Goal: Communication & Community: Answer question/provide support

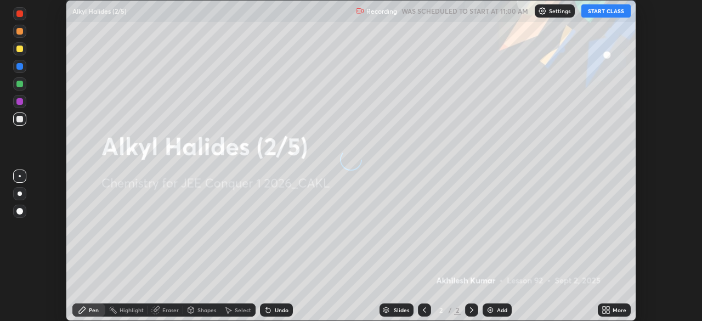
scroll to position [321, 701]
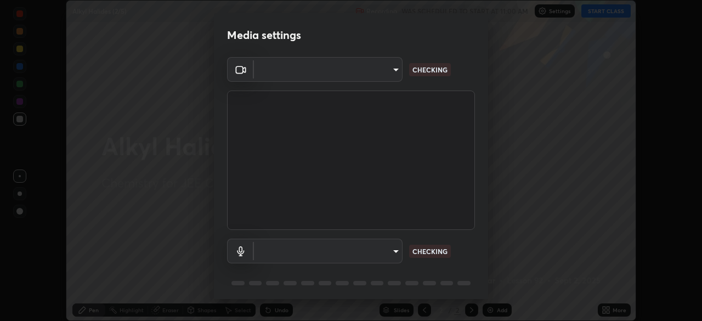
type input "b06fa8ff9ac4ffb7a92976e327235824ae8e01cfa839dbeb6f48655f2a6a4ac4"
click at [385, 254] on body "Erase all Alkyl Halides (2/5) Recording WAS SCHEDULED TO START AT 11:00 AM Sett…" at bounding box center [351, 160] width 702 height 321
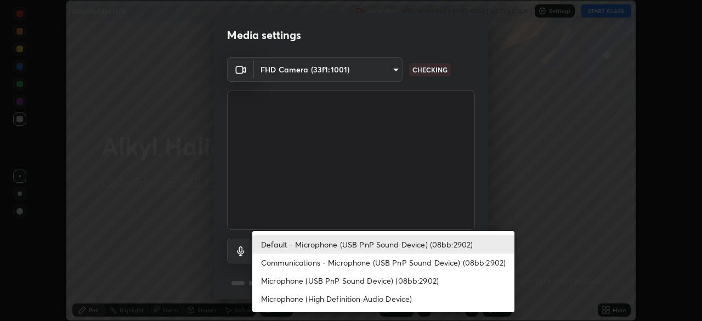
click at [380, 300] on li "Microphone (High Definition Audio Device)" at bounding box center [383, 298] width 262 height 18
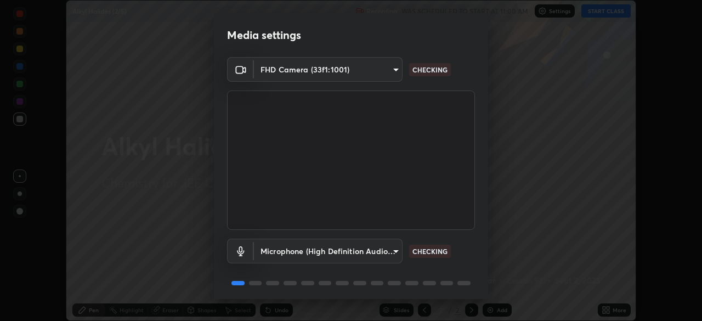
click at [386, 252] on body "Erase all Alkyl Halides (2/5) Recording WAS SCHEDULED TO START AT 11:00 AM Sett…" at bounding box center [351, 160] width 702 height 321
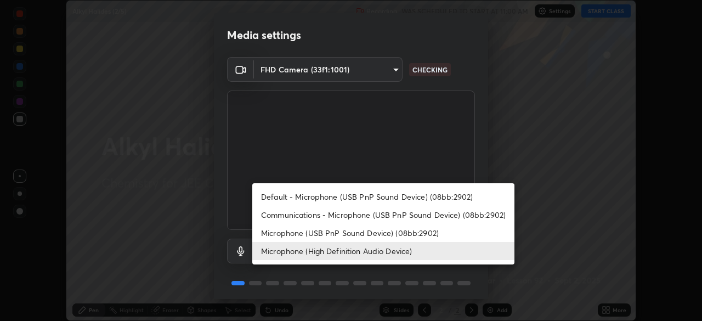
click at [388, 196] on li "Default - Microphone (USB PnP Sound Device) (08bb:2902)" at bounding box center [383, 196] width 262 height 18
type input "default"
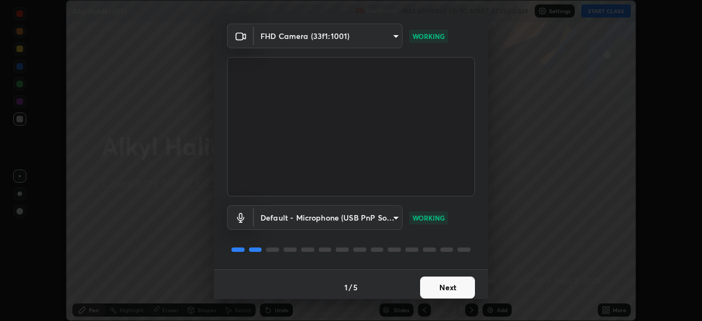
scroll to position [39, 0]
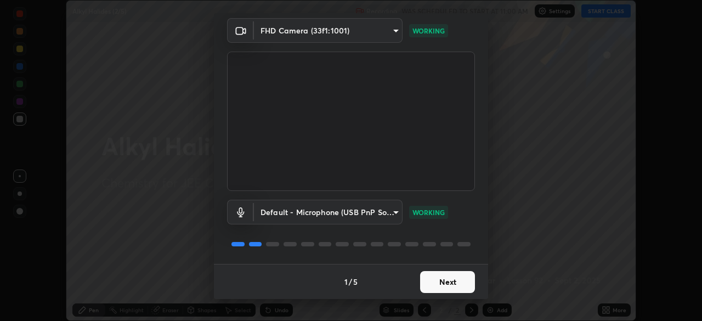
click at [443, 281] on button "Next" at bounding box center [447, 282] width 55 height 22
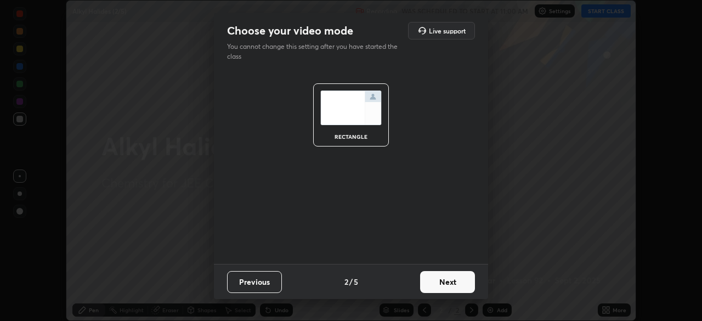
scroll to position [0, 0]
click at [442, 282] on button "Next" at bounding box center [447, 282] width 55 height 22
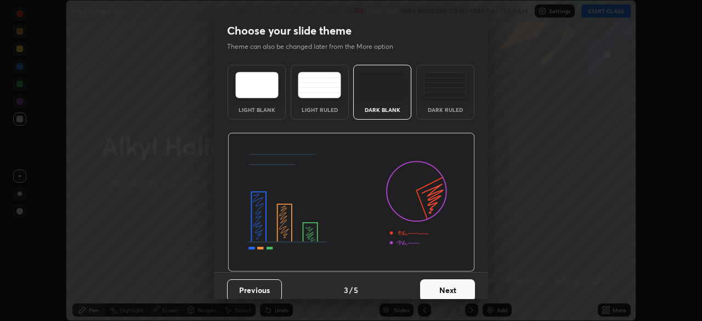
click at [441, 282] on button "Next" at bounding box center [447, 290] width 55 height 22
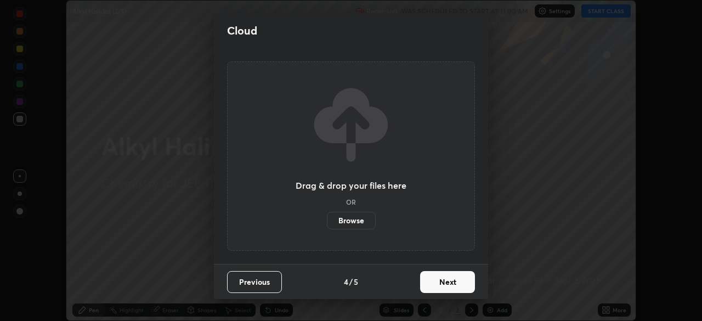
click at [443, 282] on button "Next" at bounding box center [447, 282] width 55 height 22
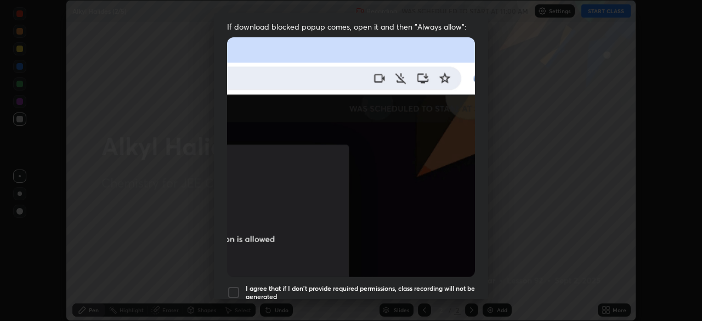
scroll to position [221, 0]
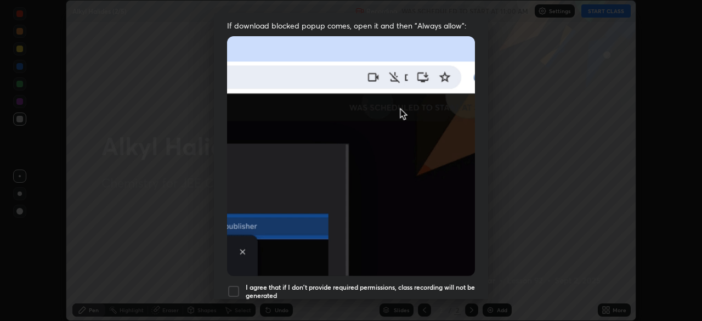
click at [241, 287] on div "I agree that if I don't provide required permissions, class recording will not …" at bounding box center [351, 290] width 248 height 13
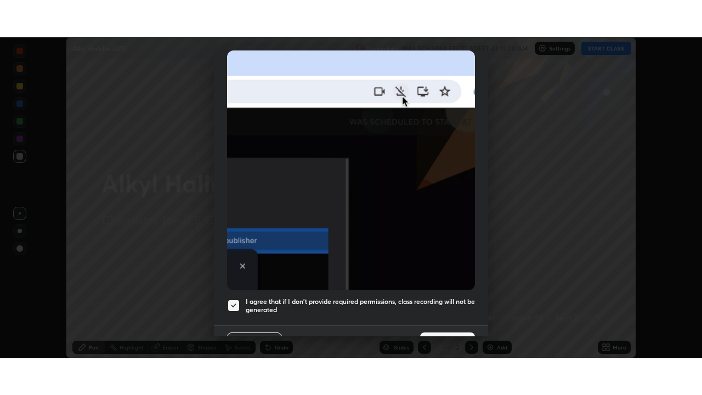
scroll to position [263, 0]
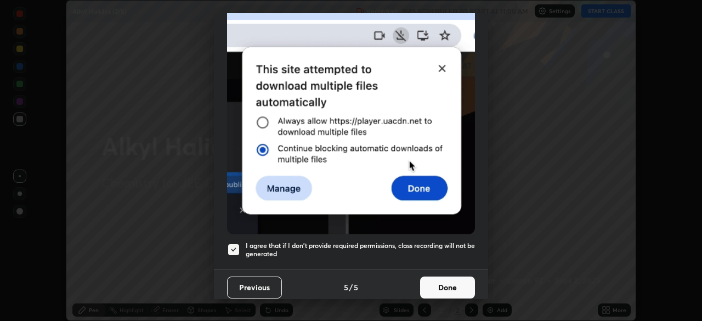
click at [439, 276] on button "Done" at bounding box center [447, 287] width 55 height 22
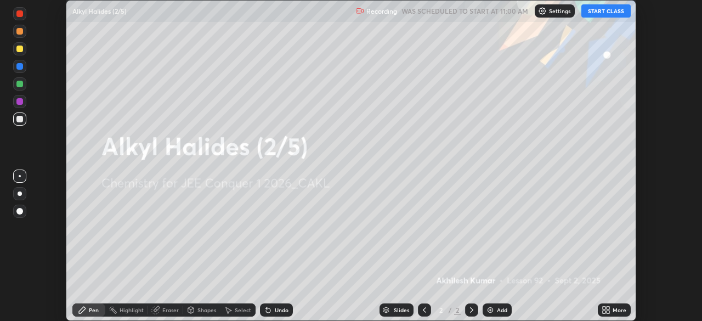
click at [607, 12] on button "START CLASS" at bounding box center [605, 10] width 49 height 13
click at [607, 308] on icon at bounding box center [607, 307] width 3 height 3
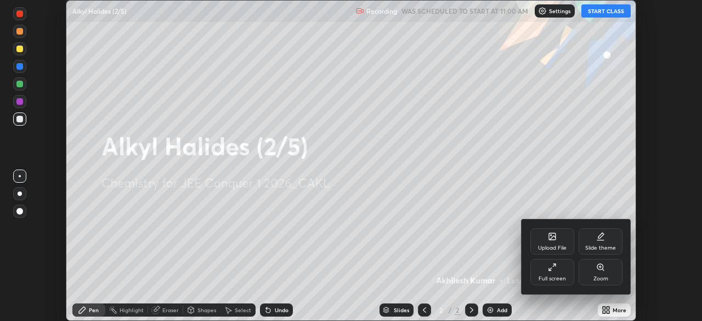
click at [551, 270] on icon at bounding box center [552, 267] width 9 height 9
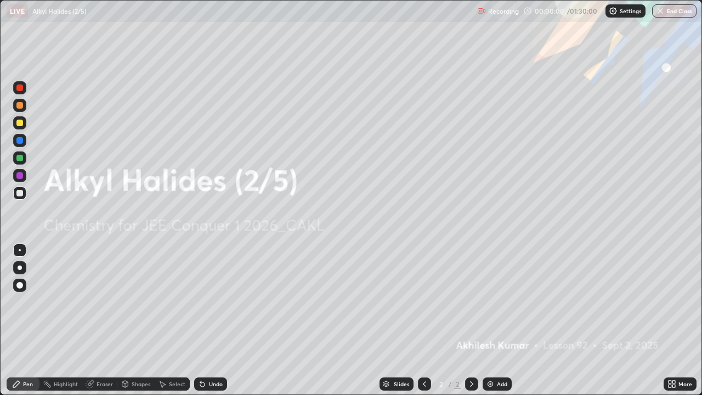
scroll to position [395, 702]
click at [493, 320] on div "Add" at bounding box center [496, 383] width 29 height 13
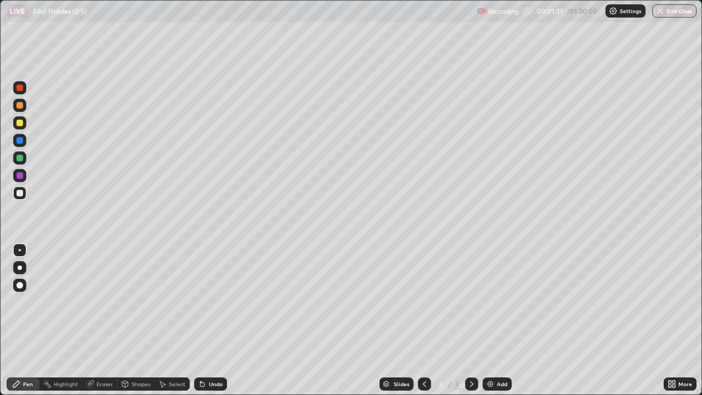
click at [135, 320] on div "Shapes" at bounding box center [141, 383] width 19 height 5
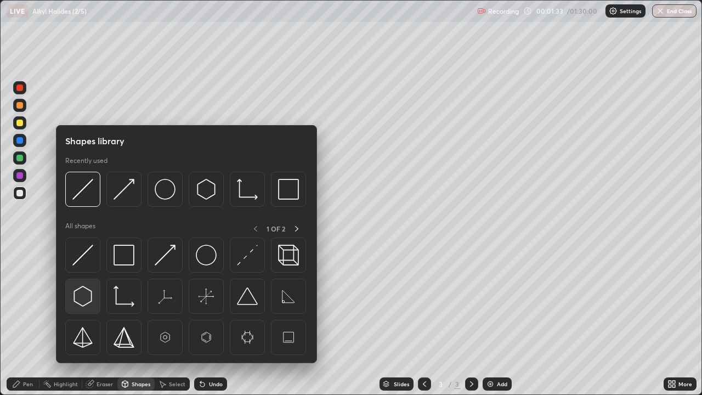
click at [84, 299] on img at bounding box center [82, 296] width 21 height 21
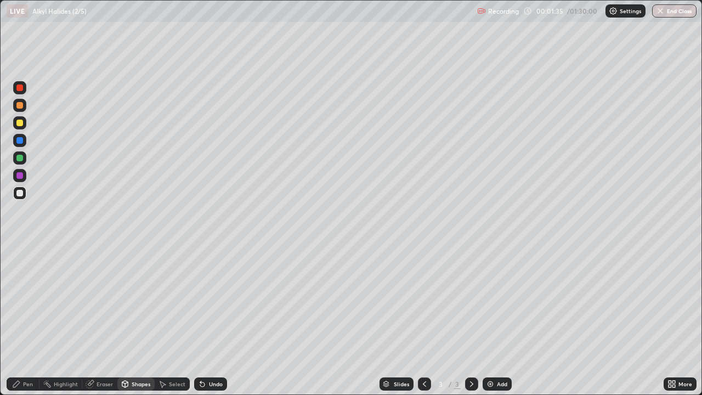
click at [134, 320] on div "Shapes" at bounding box center [141, 383] width 19 height 5
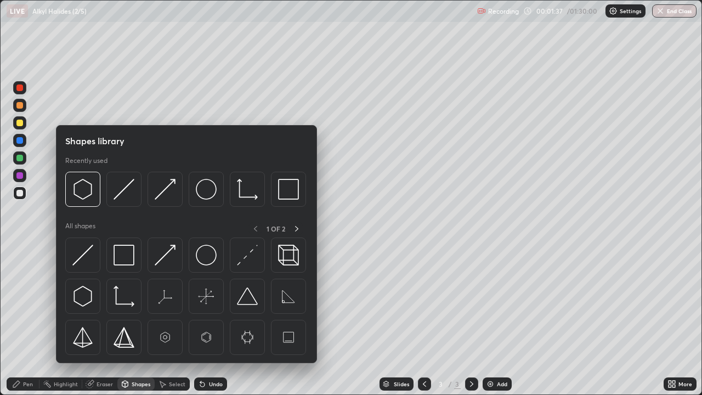
click at [120, 192] on img at bounding box center [123, 189] width 21 height 21
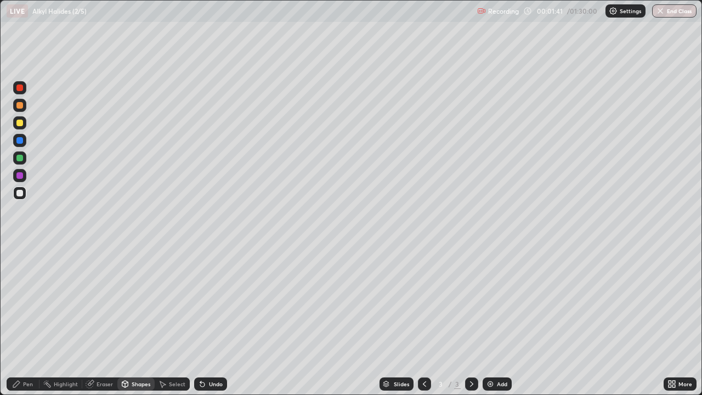
click at [174, 320] on div "Select" at bounding box center [177, 383] width 16 height 5
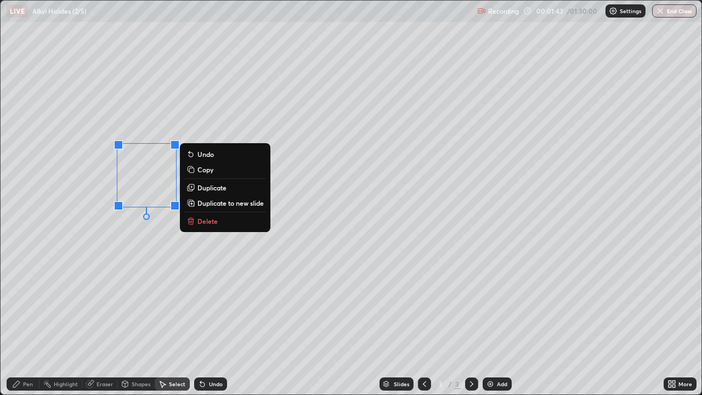
click at [140, 264] on div "0 ° Undo Copy Duplicate Duplicate to new slide Delete" at bounding box center [351, 198] width 701 height 394
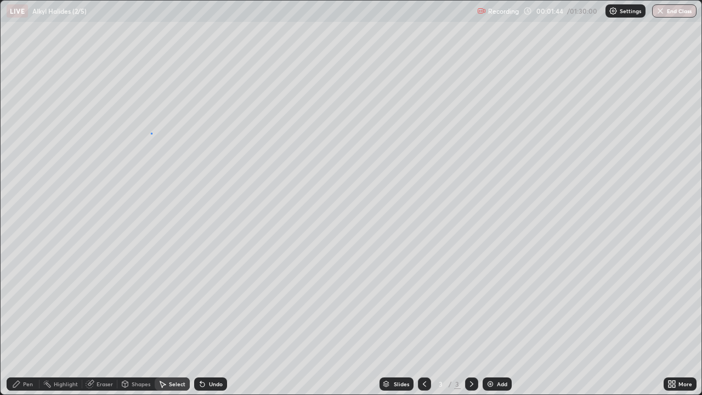
click at [151, 133] on div "0 ° Undo Copy Duplicate Duplicate to new slide Delete" at bounding box center [351, 198] width 701 height 394
click at [158, 132] on div "0 ° Undo Copy Duplicate Duplicate to new slide Delete" at bounding box center [351, 198] width 701 height 394
click at [14, 320] on icon at bounding box center [16, 383] width 9 height 9
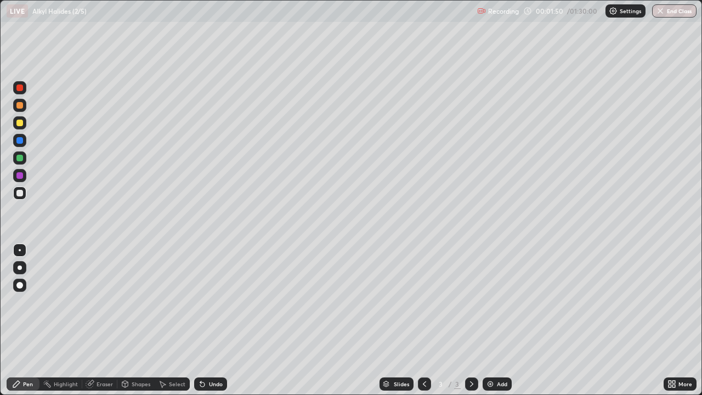
click at [176, 320] on div "Select" at bounding box center [177, 383] width 16 height 5
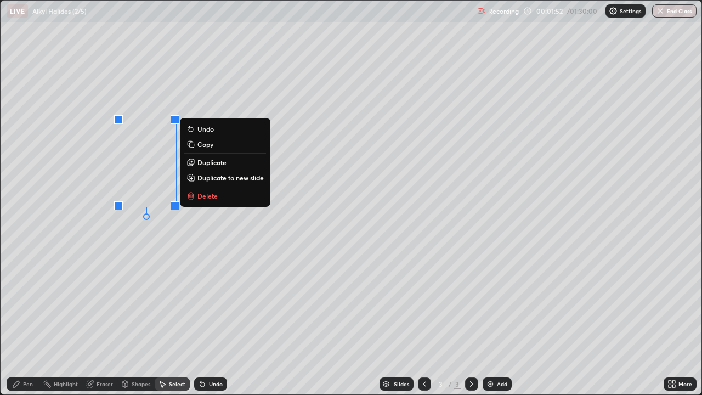
click at [199, 147] on p "Copy" at bounding box center [205, 144] width 16 height 9
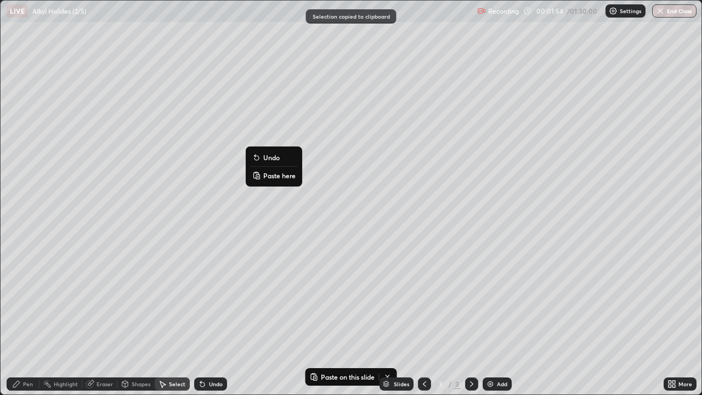
click at [263, 175] on button "Paste here" at bounding box center [274, 175] width 48 height 13
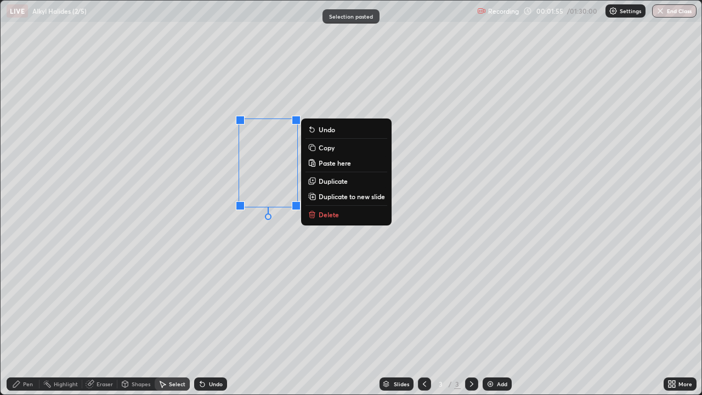
click at [240, 243] on div "0 ° Undo Copy Paste here Duplicate Duplicate to new slide Delete" at bounding box center [351, 198] width 701 height 394
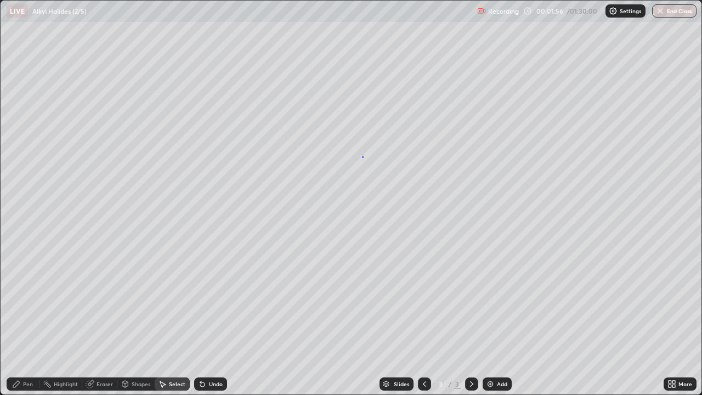
click at [361, 156] on div "0 ° Undo Copy Paste here Duplicate Duplicate to new slide Delete" at bounding box center [351, 198] width 701 height 394
click at [378, 184] on icon at bounding box center [374, 184] width 9 height 9
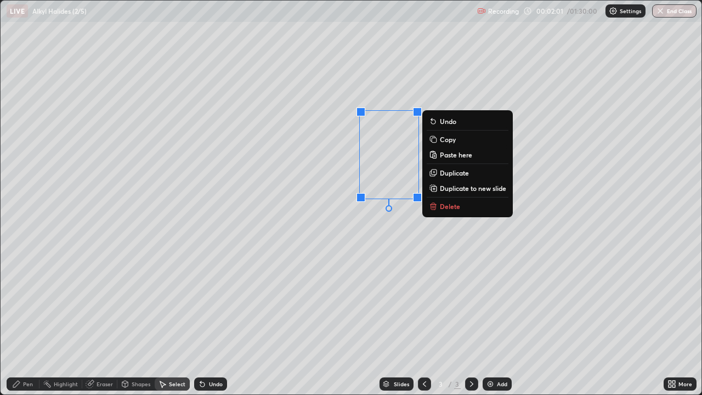
click at [28, 320] on div "Pen" at bounding box center [28, 383] width 10 height 5
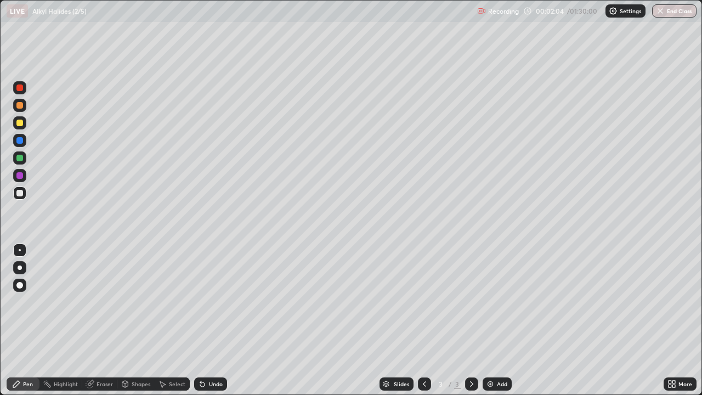
click at [125, 320] on icon at bounding box center [125, 385] width 0 height 4
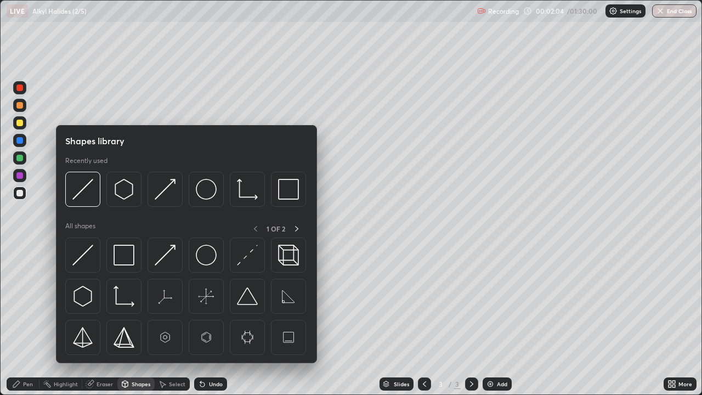
click at [104, 320] on div "Eraser" at bounding box center [104, 383] width 16 height 5
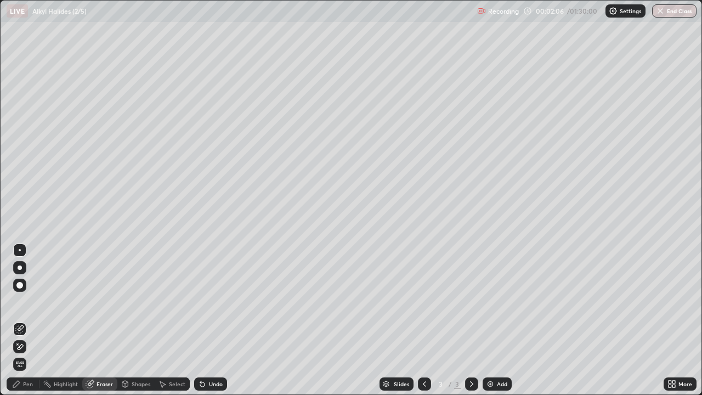
click at [32, 320] on div "Pen" at bounding box center [28, 383] width 10 height 5
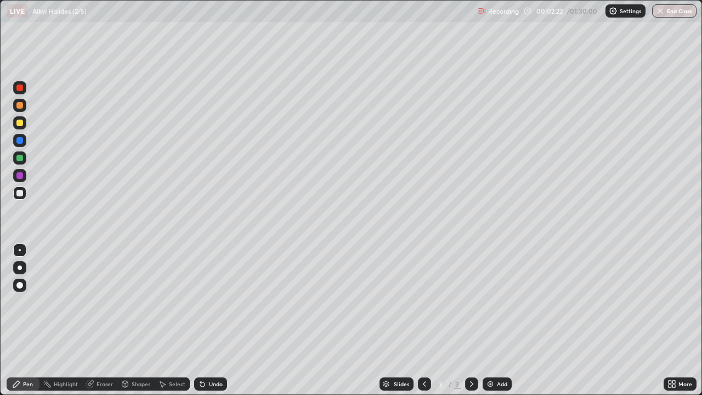
click at [19, 174] on div at bounding box center [19, 175] width 7 height 7
click at [17, 158] on div at bounding box center [19, 158] width 7 height 7
click at [21, 126] on div at bounding box center [19, 122] width 7 height 7
click at [170, 320] on div "Select" at bounding box center [177, 383] width 16 height 5
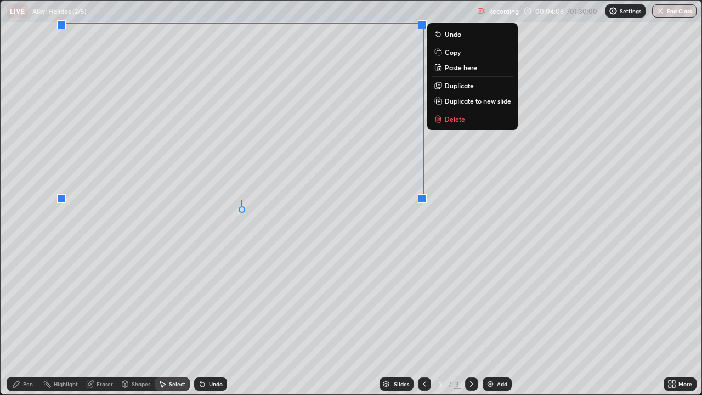
click at [24, 320] on div "Pen" at bounding box center [28, 383] width 10 height 5
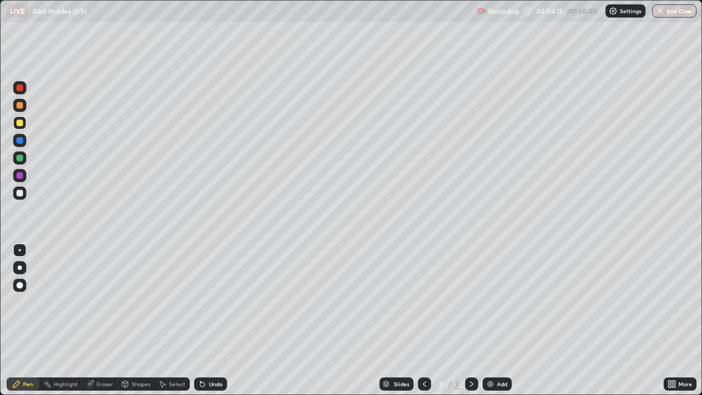
click at [172, 320] on div "Select" at bounding box center [177, 383] width 16 height 5
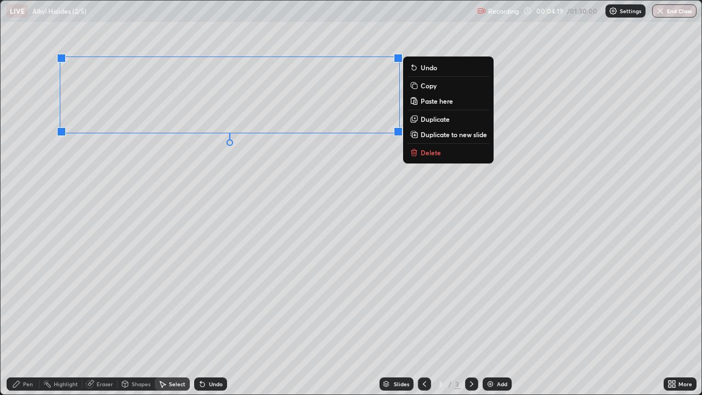
click at [419, 87] on button "Copy" at bounding box center [448, 85] width 82 height 13
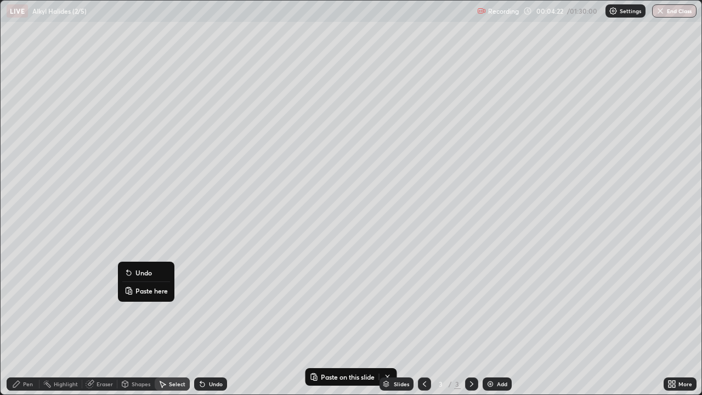
click at [130, 292] on rect at bounding box center [129, 291] width 3 height 4
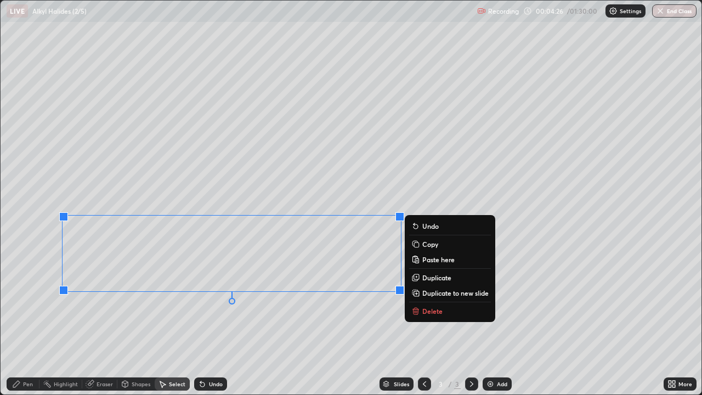
click at [95, 320] on div "Eraser" at bounding box center [99, 383] width 35 height 13
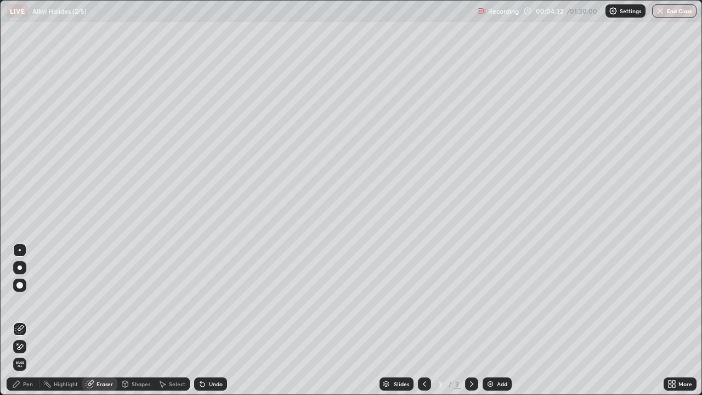
click at [28, 320] on div "Pen" at bounding box center [28, 383] width 10 height 5
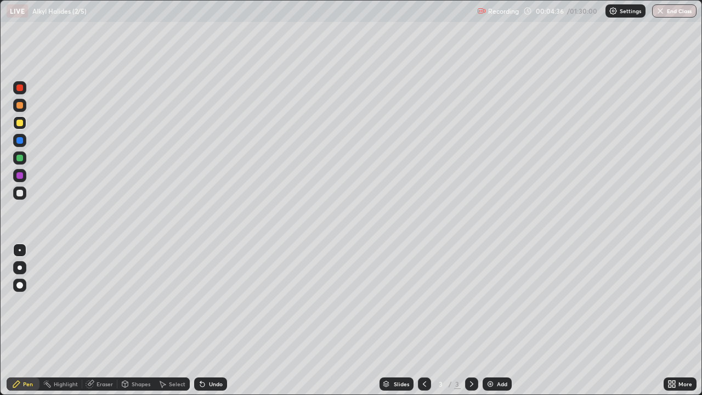
click at [20, 193] on div at bounding box center [19, 193] width 7 height 7
click at [170, 320] on div "Select" at bounding box center [177, 383] width 16 height 5
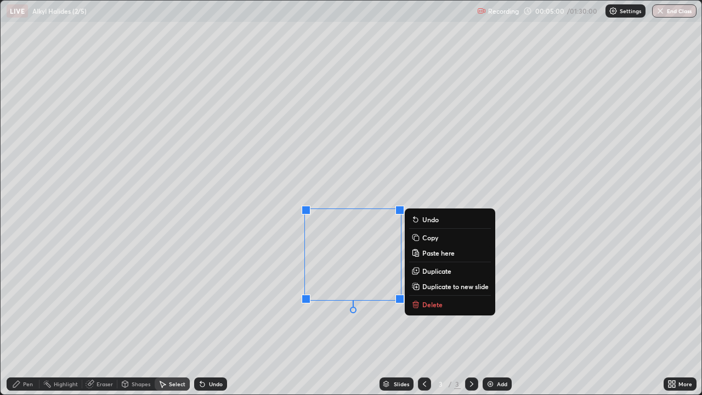
click at [418, 239] on rect at bounding box center [416, 238] width 5 height 5
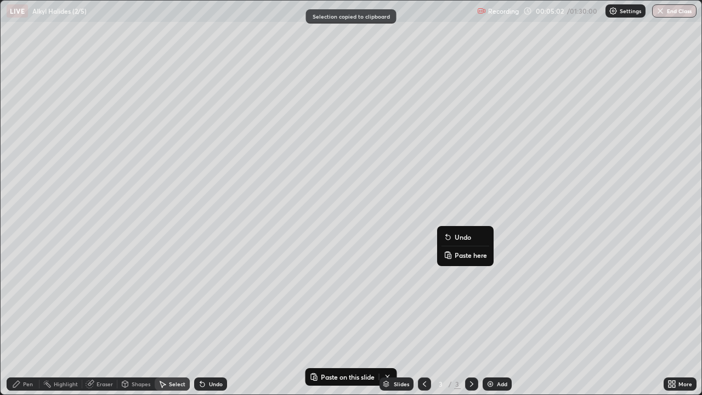
click at [456, 255] on p "Paste here" at bounding box center [470, 255] width 32 height 9
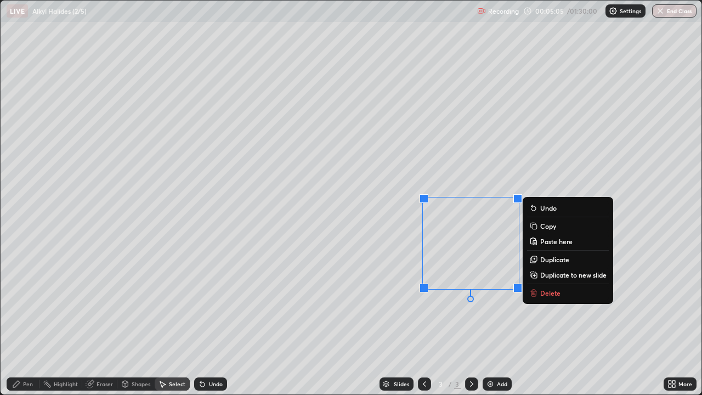
click at [100, 320] on div "Eraser" at bounding box center [104, 383] width 16 height 5
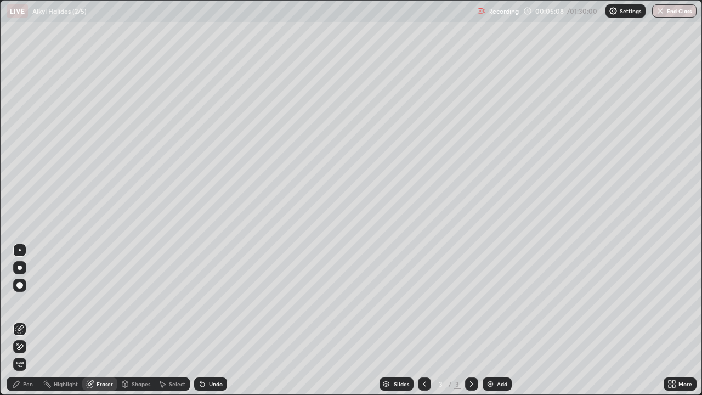
click at [30, 320] on div "Pen" at bounding box center [28, 383] width 10 height 5
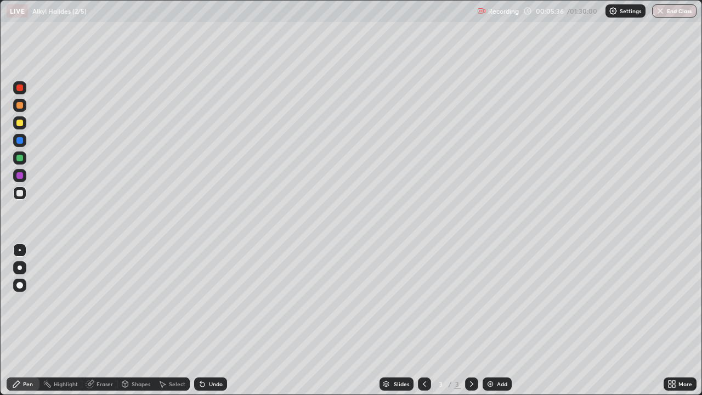
click at [133, 320] on div "Shapes" at bounding box center [141, 383] width 19 height 5
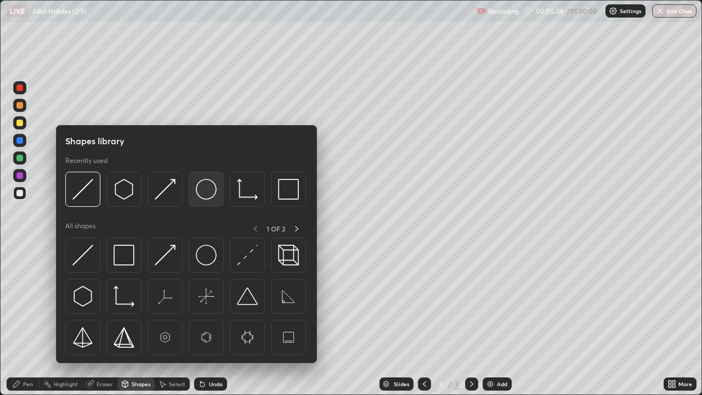
click at [204, 192] on img at bounding box center [206, 189] width 21 height 21
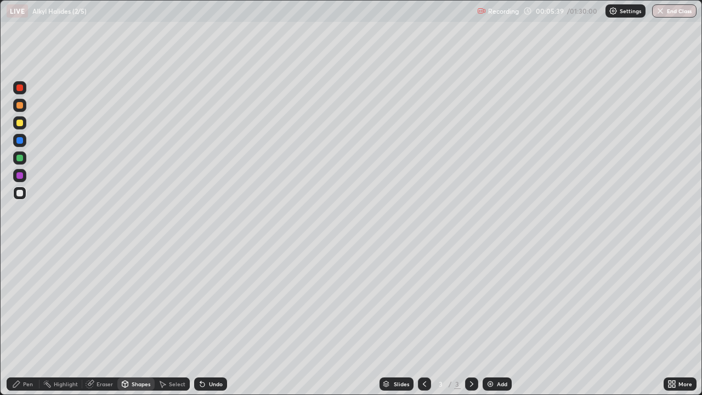
click at [20, 159] on div at bounding box center [19, 158] width 7 height 7
click at [28, 320] on div "Pen" at bounding box center [28, 383] width 10 height 5
click at [20, 124] on div at bounding box center [19, 122] width 7 height 7
click at [21, 158] on div at bounding box center [19, 158] width 7 height 7
click at [489, 320] on img at bounding box center [490, 383] width 9 height 9
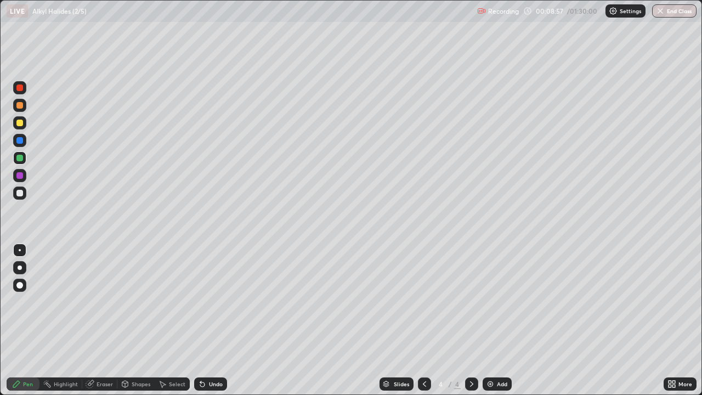
click at [423, 320] on icon at bounding box center [424, 383] width 9 height 9
click at [173, 320] on div "Select" at bounding box center [177, 383] width 16 height 5
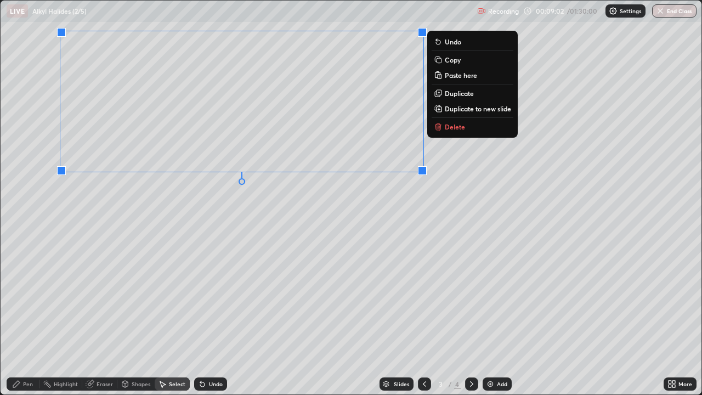
click at [450, 58] on p "Copy" at bounding box center [453, 59] width 16 height 9
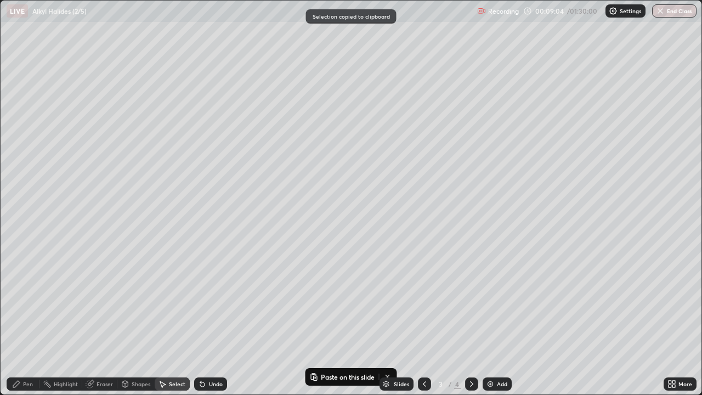
click at [461, 121] on div "0 ° Undo Copy Paste here Duplicate Duplicate to new slide Delete" at bounding box center [351, 198] width 701 height 394
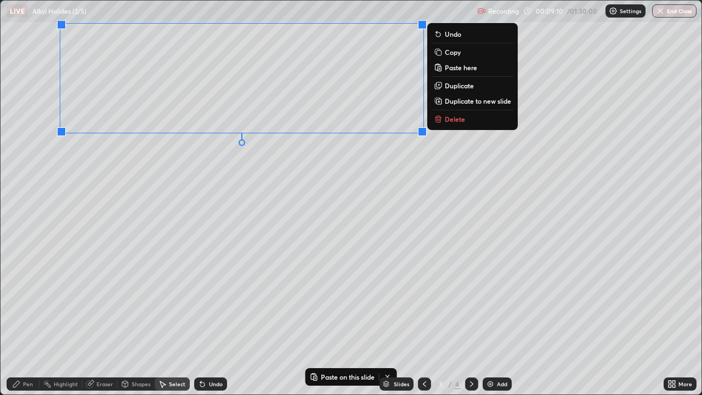
click at [452, 52] on p "Copy" at bounding box center [453, 52] width 16 height 9
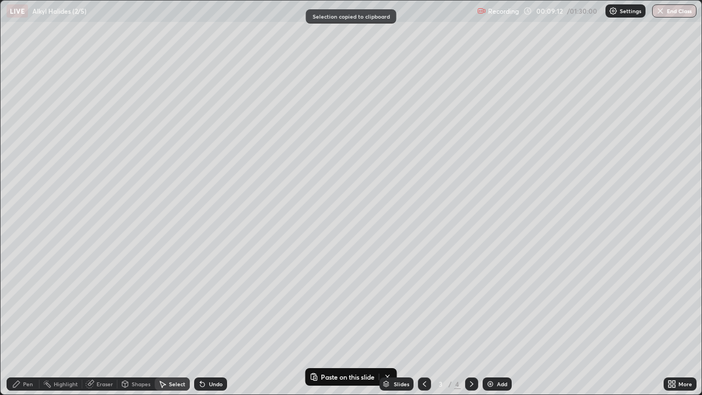
click at [489, 320] on img at bounding box center [490, 383] width 9 height 9
click at [423, 320] on icon at bounding box center [424, 383] width 9 height 9
click at [470, 320] on icon at bounding box center [471, 383] width 9 height 9
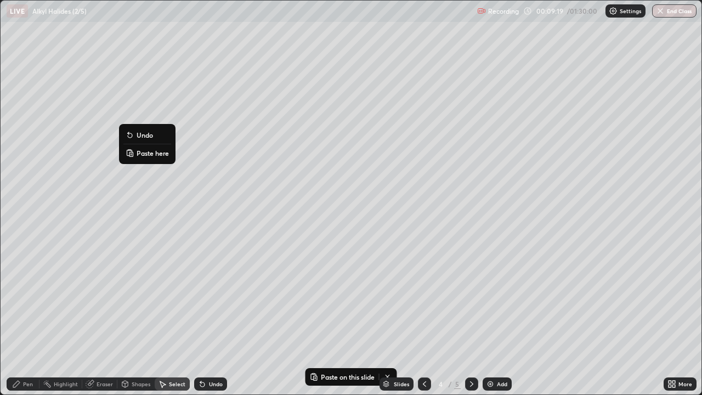
click at [144, 153] on p "Paste here" at bounding box center [152, 153] width 32 height 9
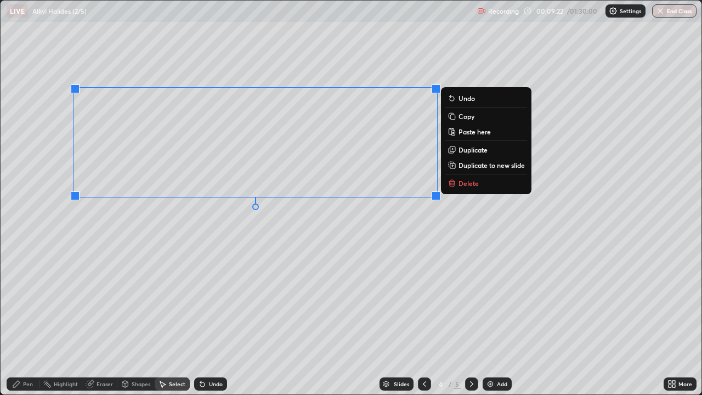
click at [25, 320] on div "Pen" at bounding box center [28, 383] width 10 height 5
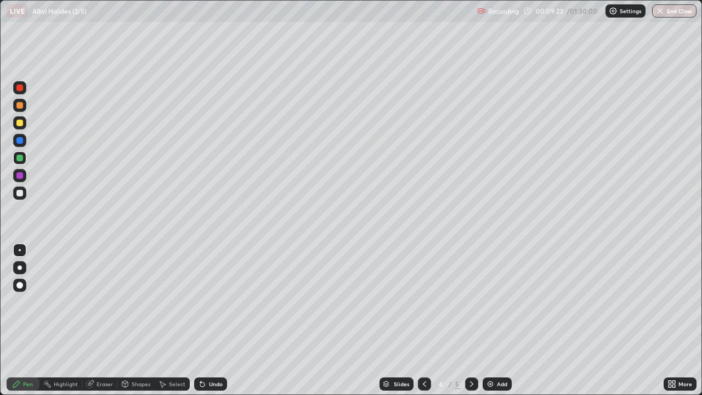
click at [96, 320] on div "Eraser" at bounding box center [104, 383] width 16 height 5
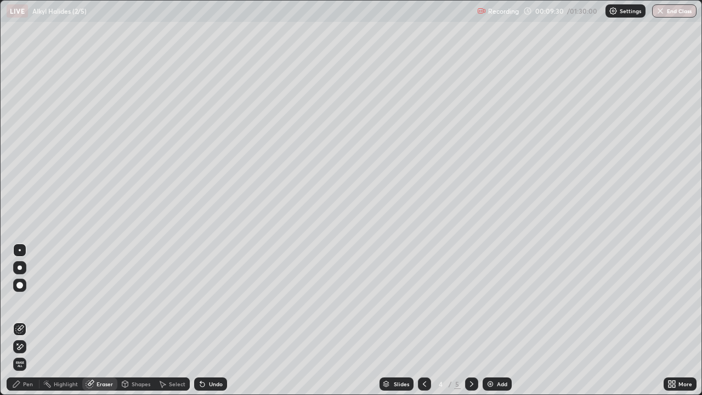
click at [31, 320] on div "Pen" at bounding box center [28, 383] width 10 height 5
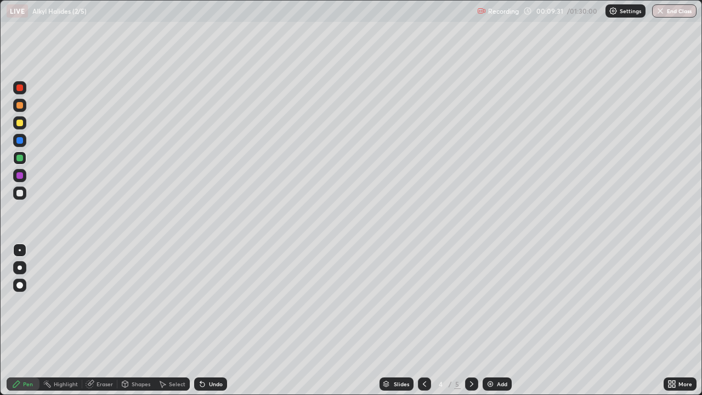
click at [22, 196] on div at bounding box center [19, 192] width 13 height 13
click at [139, 320] on div "Shapes" at bounding box center [141, 383] width 19 height 5
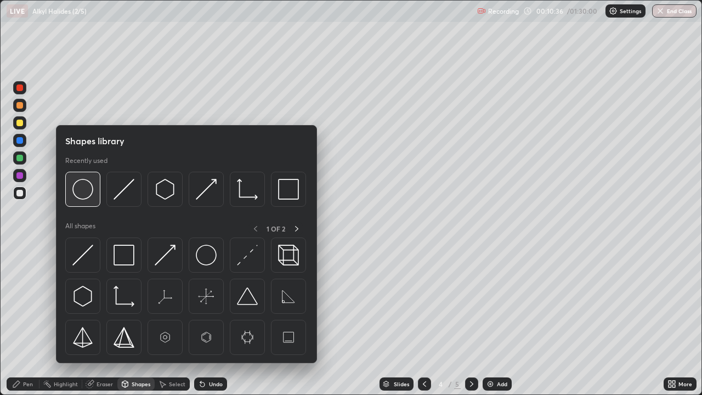
click at [86, 193] on img at bounding box center [82, 189] width 21 height 21
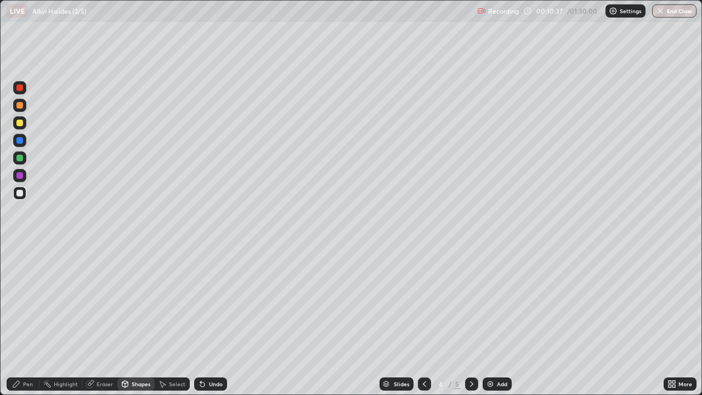
click at [19, 177] on div at bounding box center [19, 175] width 7 height 7
click at [28, 320] on div "Pen" at bounding box center [28, 383] width 10 height 5
click at [21, 159] on div at bounding box center [19, 158] width 7 height 7
click at [20, 127] on div at bounding box center [19, 122] width 13 height 13
click at [22, 88] on div at bounding box center [19, 87] width 7 height 7
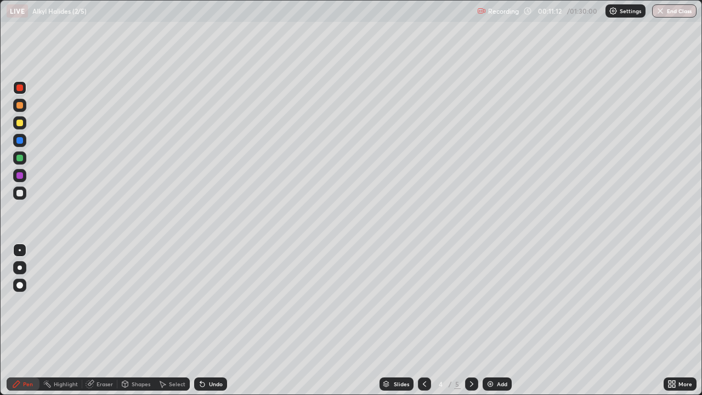
click at [7, 320] on div "Pen" at bounding box center [23, 384] width 33 height 22
click at [22, 140] on div at bounding box center [19, 140] width 7 height 7
click at [20, 158] on div at bounding box center [19, 158] width 7 height 7
click at [200, 320] on icon at bounding box center [202, 384] width 4 height 4
click at [176, 320] on div "Select" at bounding box center [177, 383] width 16 height 5
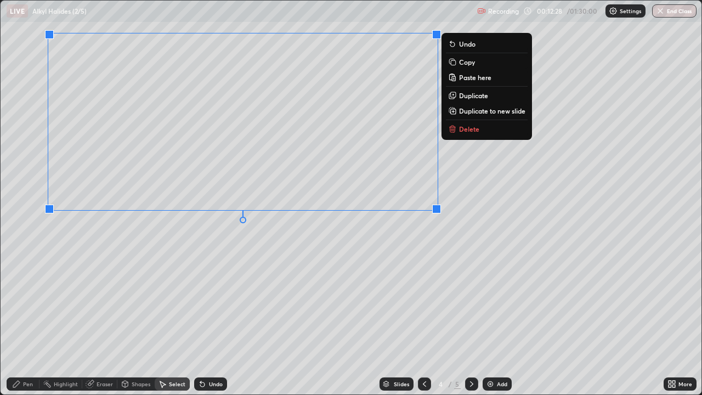
click at [30, 320] on div "Pen" at bounding box center [28, 383] width 10 height 5
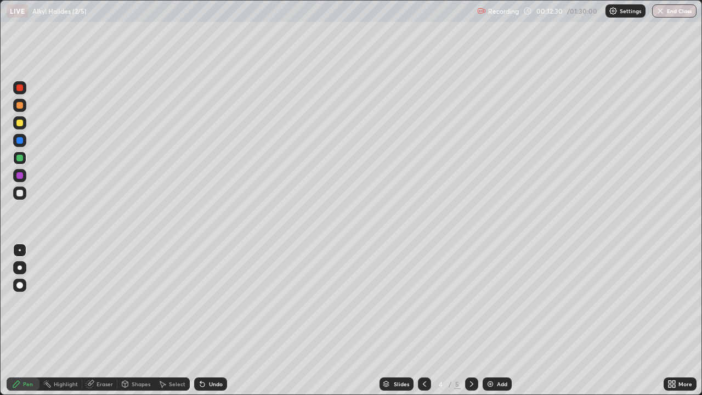
click at [19, 195] on div at bounding box center [19, 193] width 7 height 7
click at [135, 320] on div "Shapes" at bounding box center [141, 383] width 19 height 5
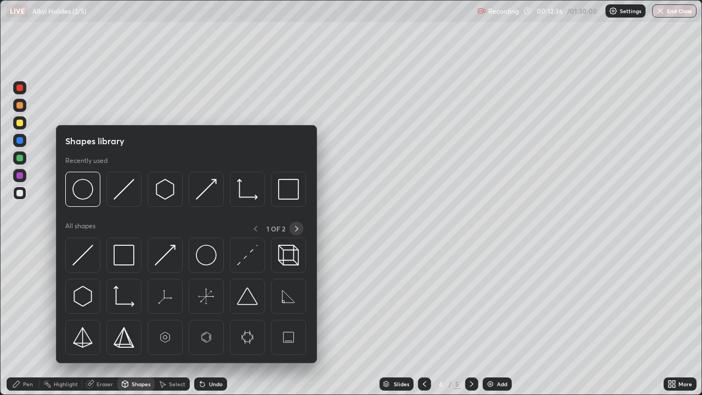
click at [297, 229] on icon at bounding box center [296, 228] width 9 height 9
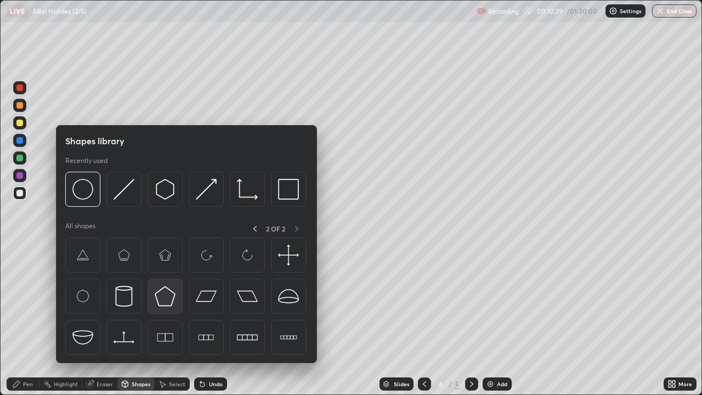
click at [165, 299] on img at bounding box center [165, 296] width 21 height 21
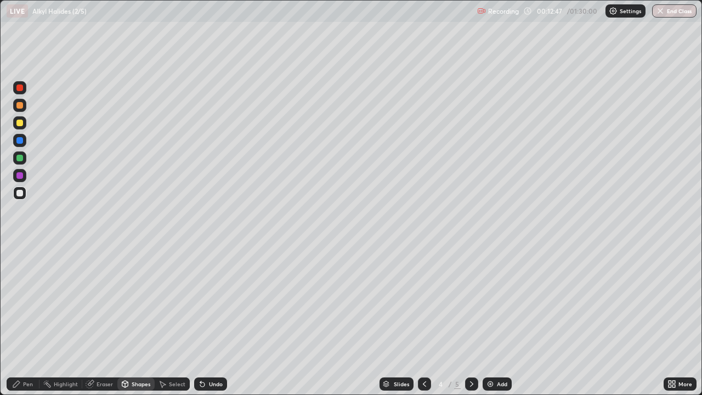
click at [139, 320] on div "Shapes" at bounding box center [141, 383] width 19 height 5
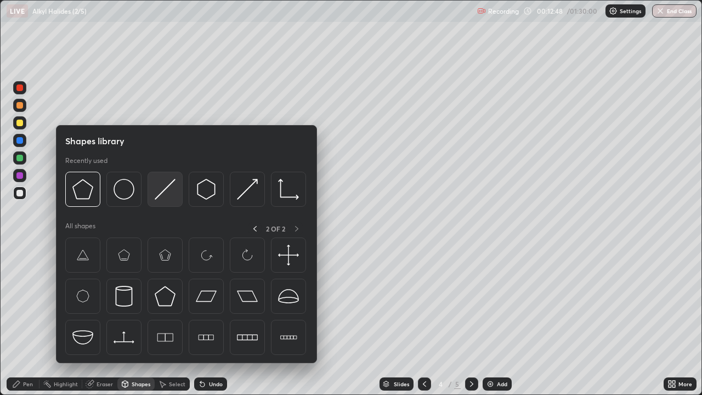
click at [158, 196] on img at bounding box center [165, 189] width 21 height 21
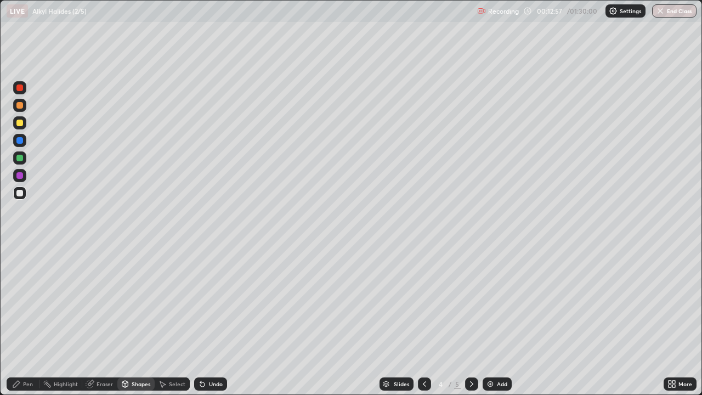
click at [144, 320] on div "Shapes" at bounding box center [141, 383] width 19 height 5
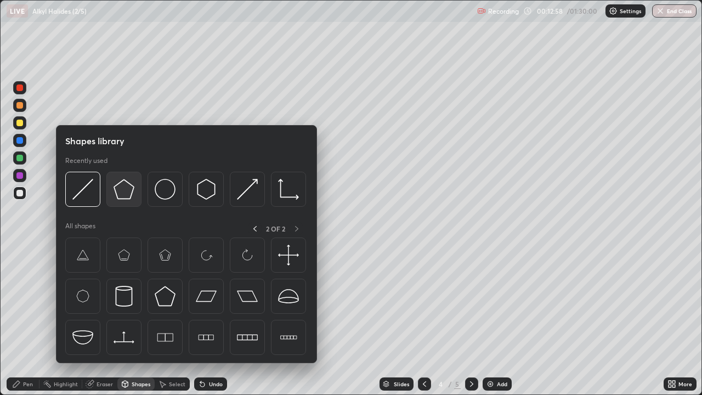
click at [125, 196] on img at bounding box center [123, 189] width 21 height 21
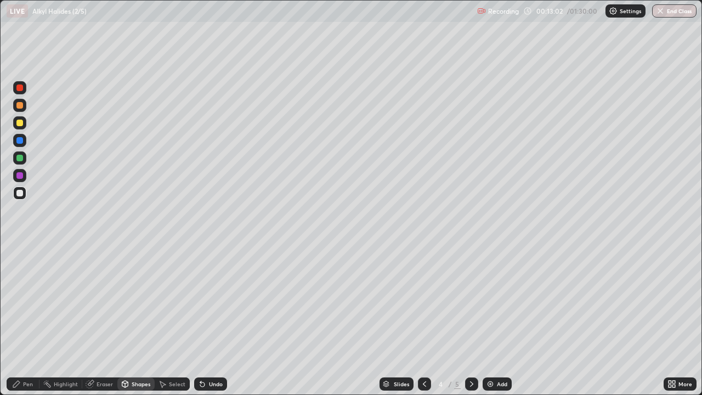
click at [125, 320] on icon at bounding box center [125, 383] width 6 height 7
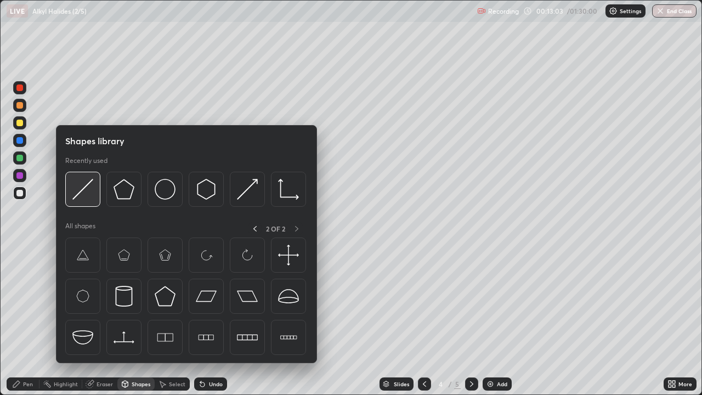
click at [84, 190] on img at bounding box center [82, 189] width 21 height 21
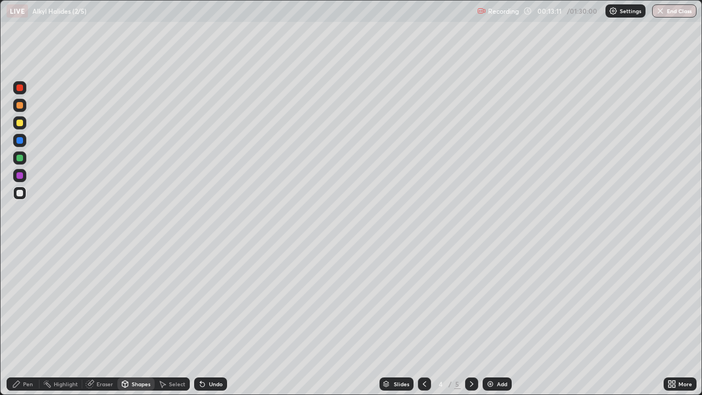
click at [28, 320] on div "Pen" at bounding box center [28, 383] width 10 height 5
click at [20, 158] on div at bounding box center [19, 158] width 7 height 7
click at [19, 106] on div at bounding box center [19, 105] width 7 height 7
click at [472, 320] on icon at bounding box center [471, 383] width 9 height 9
click at [20, 193] on div at bounding box center [19, 193] width 7 height 7
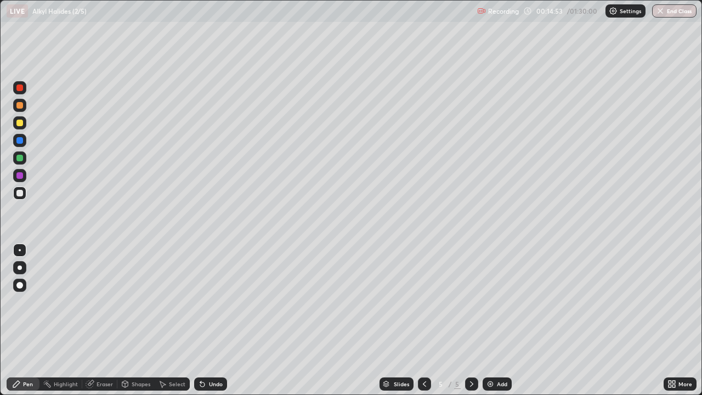
click at [136, 320] on div "Shapes" at bounding box center [141, 383] width 19 height 5
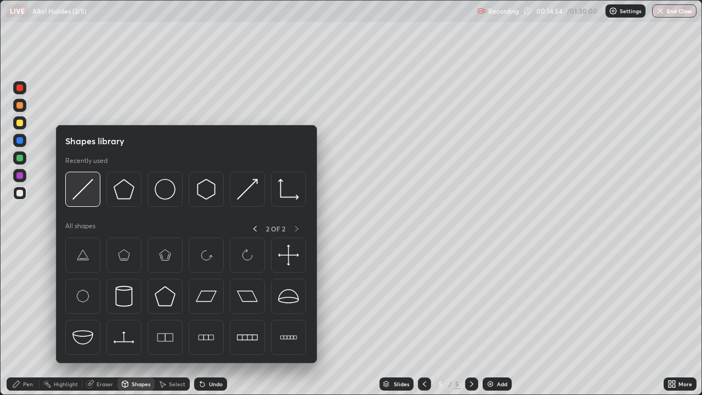
click at [82, 190] on img at bounding box center [82, 189] width 21 height 21
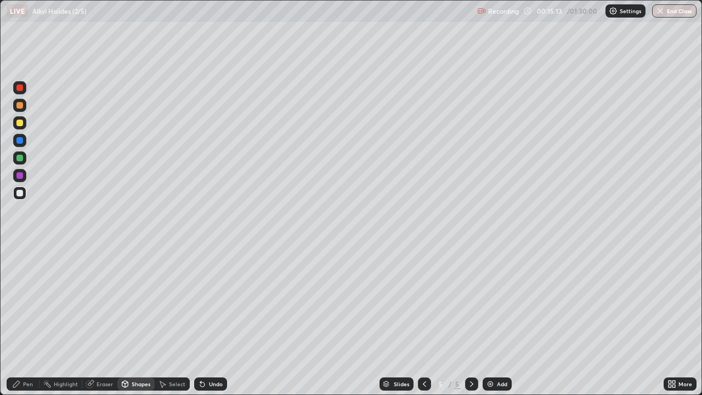
click at [27, 320] on div "Pen" at bounding box center [28, 383] width 10 height 5
click at [22, 175] on div at bounding box center [19, 175] width 7 height 7
click at [20, 158] on div at bounding box center [19, 158] width 7 height 7
click at [22, 192] on div at bounding box center [19, 193] width 7 height 7
click at [135, 320] on div "Shapes" at bounding box center [141, 383] width 19 height 5
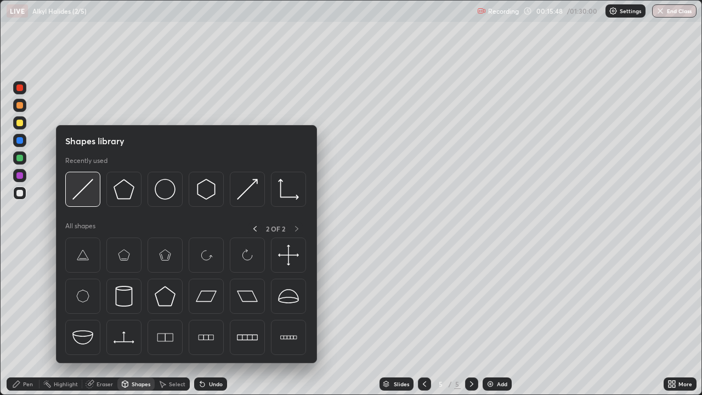
click at [83, 196] on img at bounding box center [82, 189] width 21 height 21
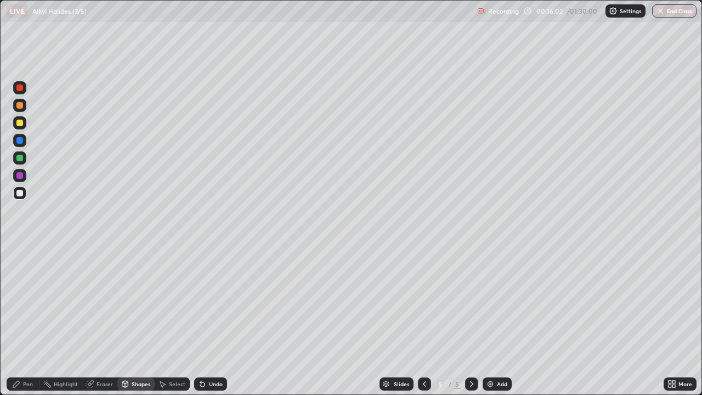
click at [201, 320] on icon at bounding box center [202, 384] width 4 height 4
click at [200, 320] on div "Undo" at bounding box center [210, 383] width 33 height 13
click at [28, 320] on div "Pen" at bounding box center [28, 383] width 10 height 5
click at [21, 158] on div at bounding box center [19, 158] width 7 height 7
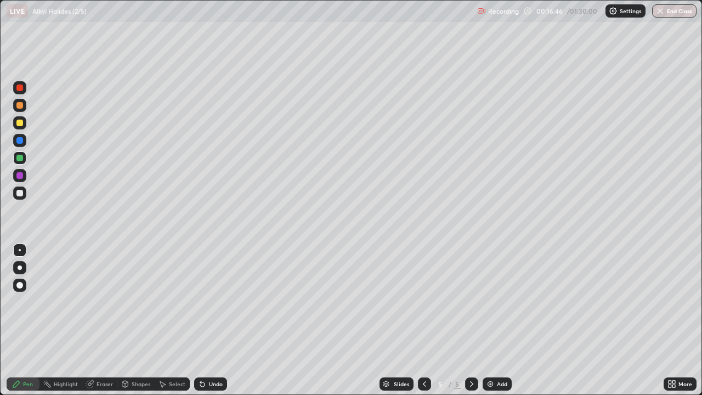
click at [18, 174] on div at bounding box center [19, 175] width 7 height 7
click at [486, 320] on img at bounding box center [490, 383] width 9 height 9
click at [20, 88] on div at bounding box center [19, 87] width 7 height 7
click at [22, 191] on div at bounding box center [19, 193] width 7 height 7
click at [20, 179] on div at bounding box center [19, 175] width 13 height 13
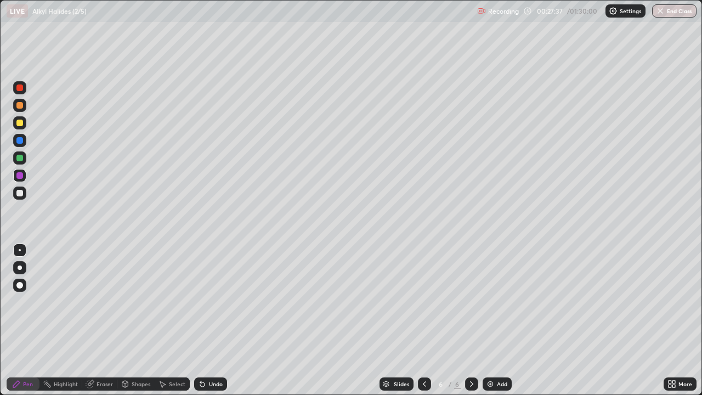
click at [21, 123] on div at bounding box center [19, 122] width 7 height 7
click at [20, 175] on div at bounding box center [19, 175] width 7 height 7
click at [21, 173] on div at bounding box center [19, 175] width 7 height 7
click at [21, 192] on div at bounding box center [19, 193] width 7 height 7
click at [169, 320] on div "Select" at bounding box center [177, 383] width 16 height 5
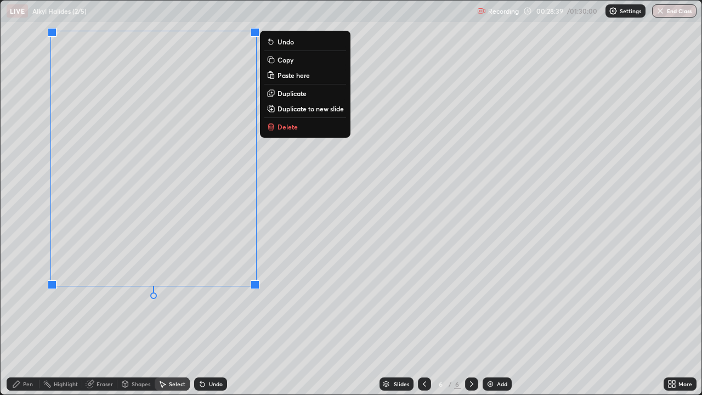
click at [26, 320] on div "Pen" at bounding box center [28, 383] width 10 height 5
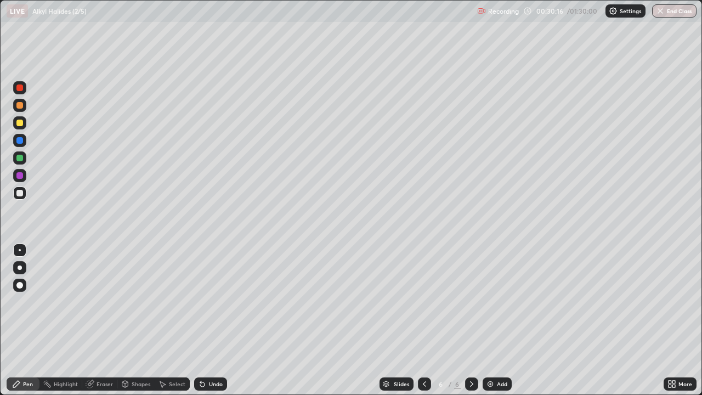
click at [20, 175] on div at bounding box center [19, 175] width 7 height 7
click at [21, 192] on div at bounding box center [19, 193] width 7 height 7
click at [20, 175] on div at bounding box center [19, 175] width 7 height 7
click at [20, 193] on div at bounding box center [19, 193] width 7 height 7
click at [21, 123] on div at bounding box center [19, 122] width 7 height 7
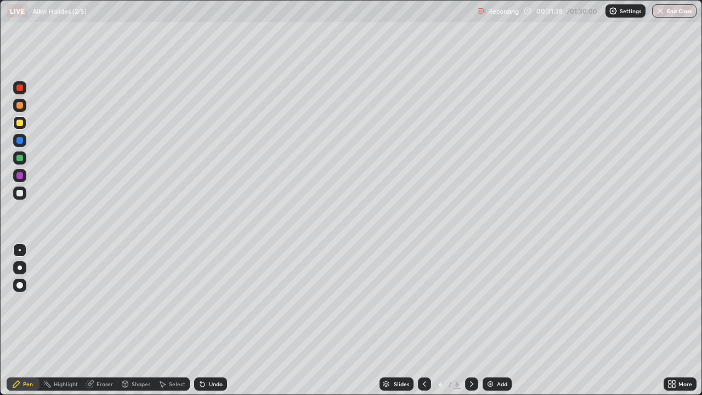
click at [25, 192] on div at bounding box center [19, 192] width 13 height 13
click at [21, 158] on div at bounding box center [19, 158] width 7 height 7
click at [21, 193] on div at bounding box center [19, 193] width 7 height 7
click at [22, 106] on div at bounding box center [19, 105] width 7 height 7
click at [19, 192] on div at bounding box center [19, 193] width 7 height 7
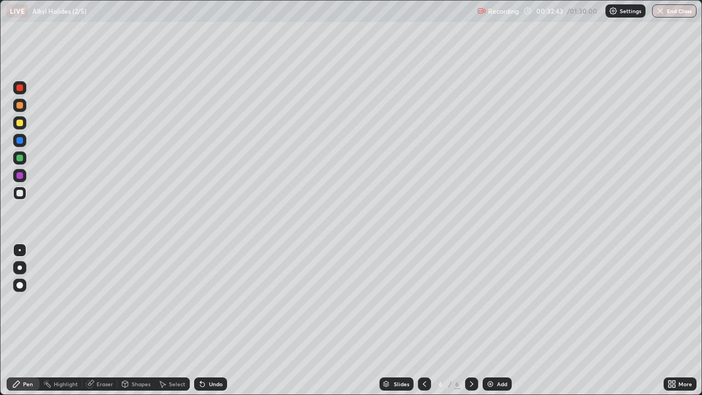
click at [204, 320] on icon at bounding box center [202, 383] width 9 height 9
click at [205, 320] on div "Undo" at bounding box center [210, 383] width 33 height 13
click at [204, 320] on icon at bounding box center [202, 383] width 9 height 9
click at [201, 320] on icon at bounding box center [202, 384] width 4 height 4
click at [135, 320] on div "Shapes" at bounding box center [141, 383] width 19 height 5
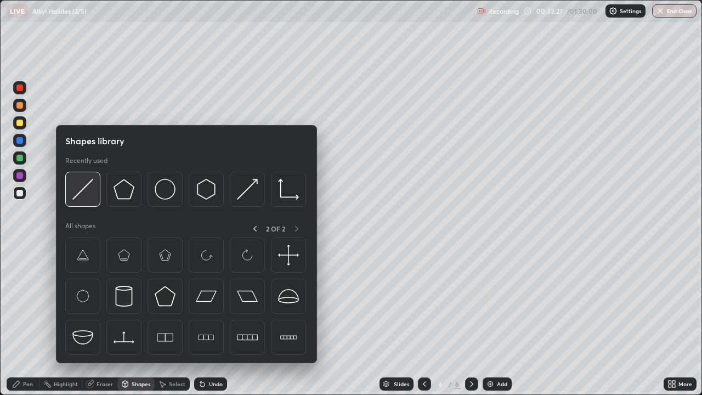
click at [84, 189] on img at bounding box center [82, 189] width 21 height 21
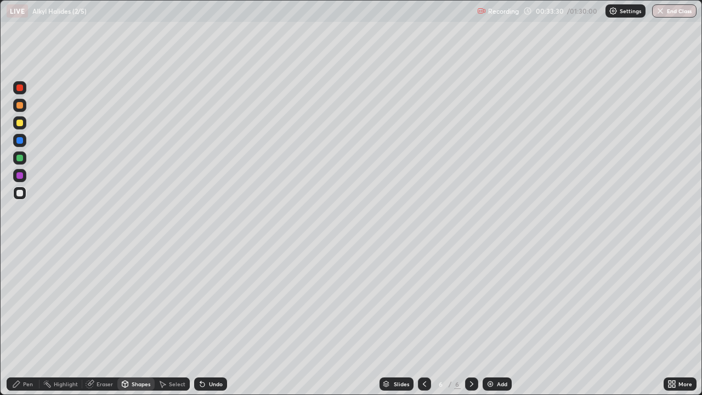
click at [27, 320] on div "Pen" at bounding box center [28, 383] width 10 height 5
click at [25, 156] on div at bounding box center [19, 157] width 13 height 13
click at [21, 105] on div at bounding box center [19, 105] width 7 height 7
click at [20, 195] on div at bounding box center [19, 193] width 7 height 7
click at [22, 157] on div at bounding box center [19, 158] width 7 height 7
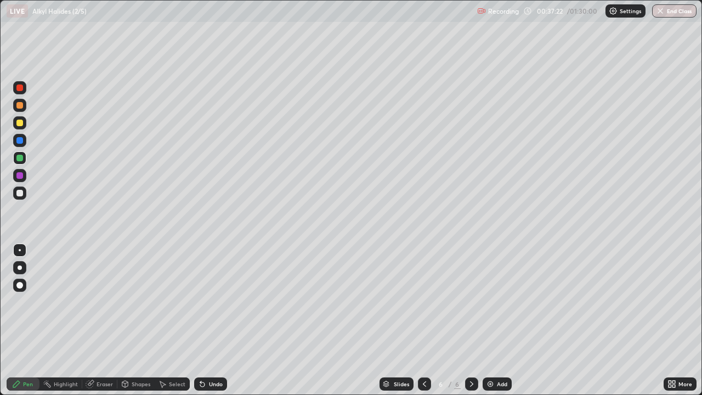
click at [21, 107] on div at bounding box center [19, 105] width 7 height 7
click at [175, 320] on div "Select" at bounding box center [177, 383] width 16 height 5
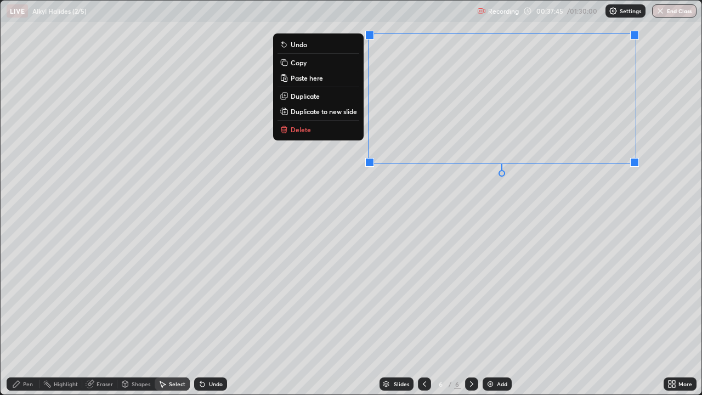
click at [22, 320] on div "Pen" at bounding box center [23, 383] width 33 height 13
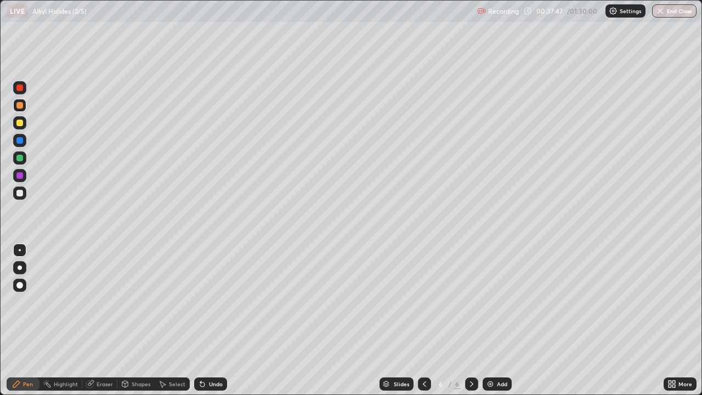
click at [20, 193] on div at bounding box center [19, 193] width 7 height 7
click at [144, 320] on div "Shapes" at bounding box center [141, 383] width 19 height 5
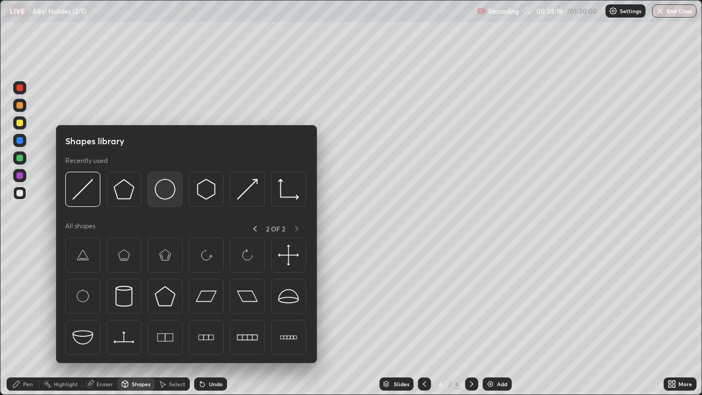
click at [169, 190] on img at bounding box center [165, 189] width 21 height 21
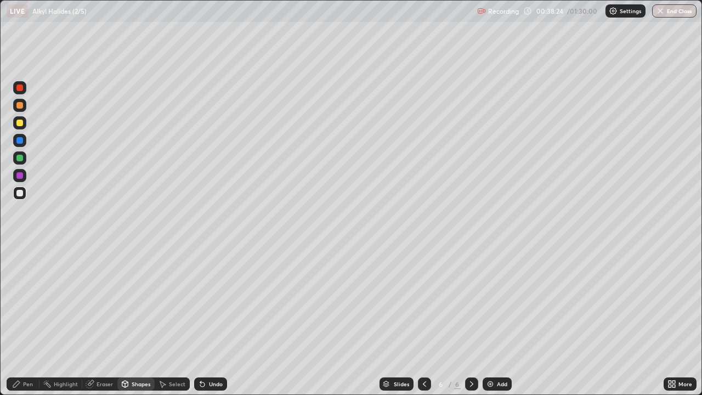
click at [17, 320] on icon at bounding box center [16, 383] width 7 height 7
click at [178, 320] on div "Select" at bounding box center [177, 383] width 16 height 5
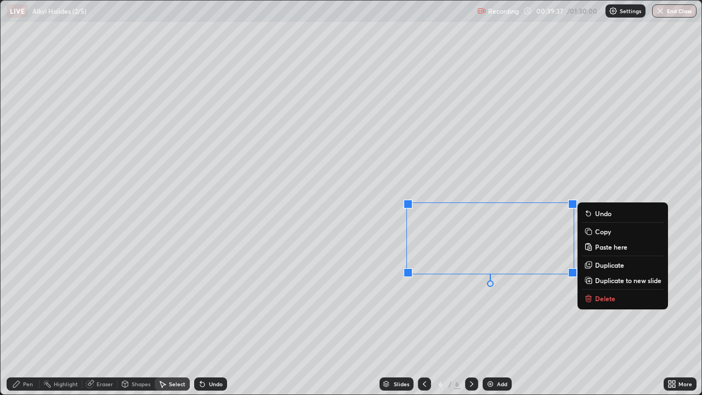
click at [590, 296] on icon at bounding box center [588, 296] width 4 height 2
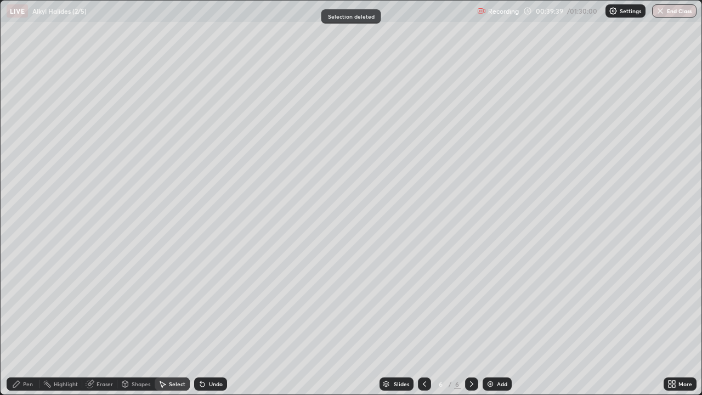
click at [30, 320] on div "Pen" at bounding box center [23, 383] width 33 height 13
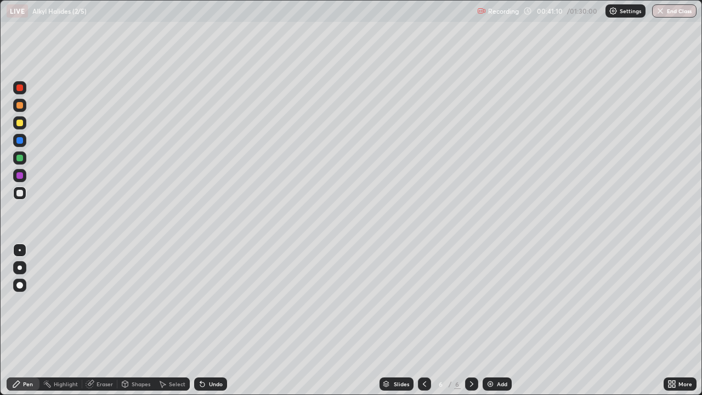
click at [202, 320] on icon at bounding box center [202, 384] width 4 height 4
click at [174, 320] on div "Select" at bounding box center [177, 383] width 16 height 5
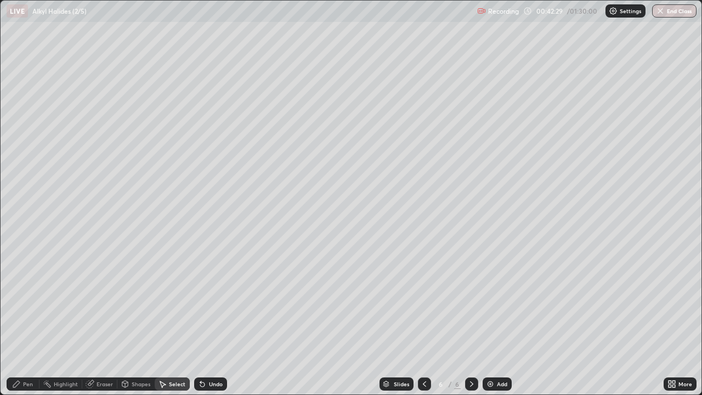
click at [489, 320] on img at bounding box center [490, 383] width 9 height 9
click at [24, 320] on div "Pen" at bounding box center [28, 383] width 10 height 5
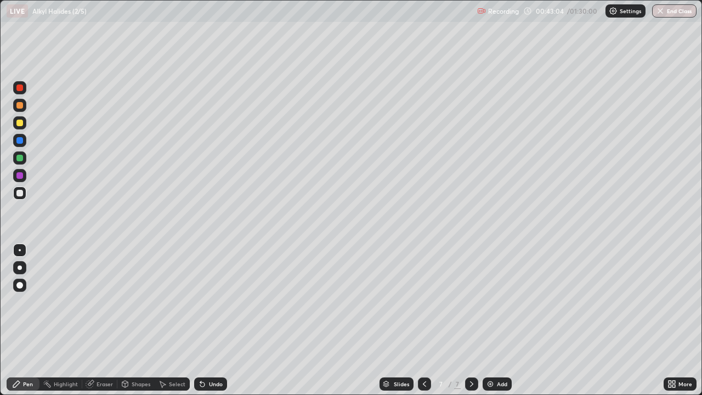
click at [207, 320] on div "Undo" at bounding box center [210, 383] width 33 height 13
click at [422, 320] on icon at bounding box center [424, 383] width 9 height 9
click at [148, 320] on div "Shapes" at bounding box center [141, 383] width 19 height 5
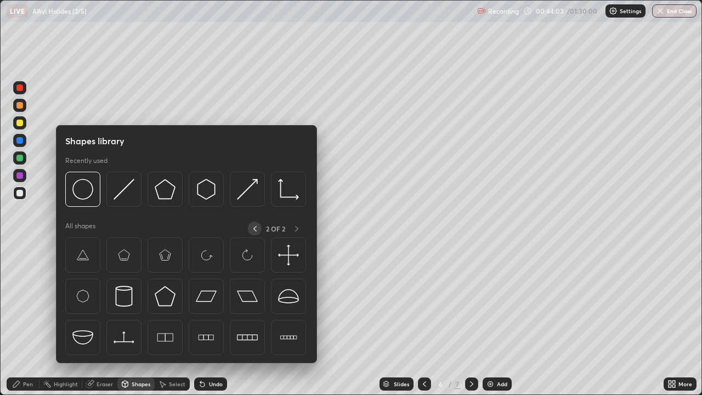
click at [253, 227] on icon at bounding box center [255, 228] width 9 height 9
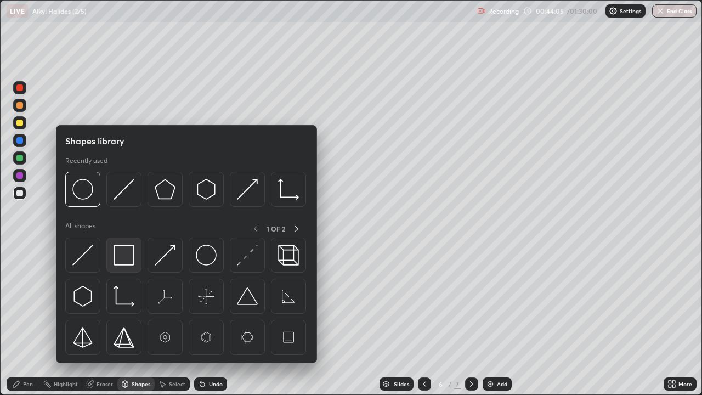
click at [121, 259] on img at bounding box center [123, 254] width 21 height 21
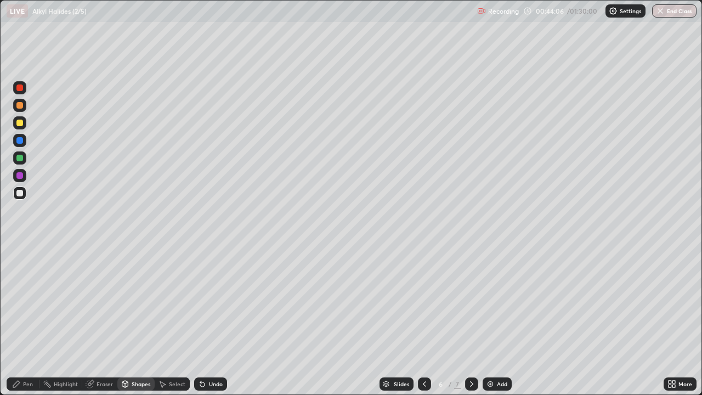
click at [20, 89] on div at bounding box center [19, 87] width 7 height 7
click at [470, 320] on icon at bounding box center [471, 383] width 9 height 9
click at [27, 320] on div "Pen" at bounding box center [28, 383] width 10 height 5
click at [22, 193] on div at bounding box center [19, 193] width 7 height 7
click at [132, 320] on div "Shapes" at bounding box center [141, 383] width 19 height 5
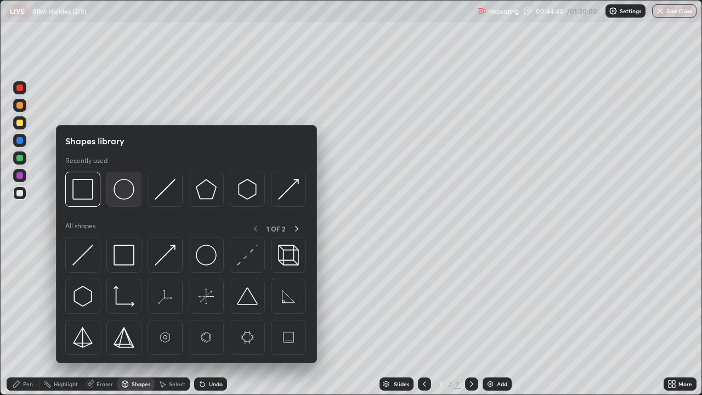
click at [121, 193] on img at bounding box center [123, 189] width 21 height 21
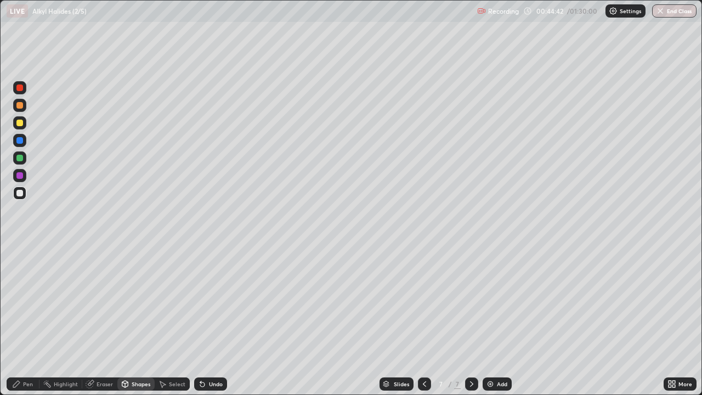
click at [20, 177] on div at bounding box center [19, 175] width 7 height 7
click at [21, 320] on div "Pen" at bounding box center [23, 383] width 33 height 13
click at [20, 142] on div at bounding box center [19, 140] width 7 height 7
click at [21, 192] on div at bounding box center [19, 193] width 7 height 7
click at [105, 320] on div "Eraser" at bounding box center [104, 383] width 16 height 5
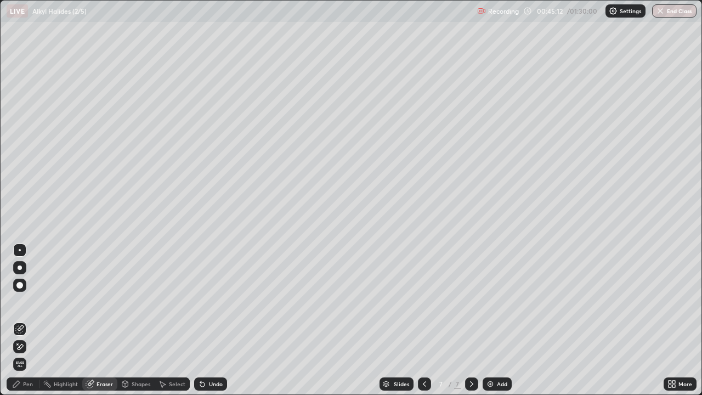
click at [25, 320] on div "Pen" at bounding box center [28, 383] width 10 height 5
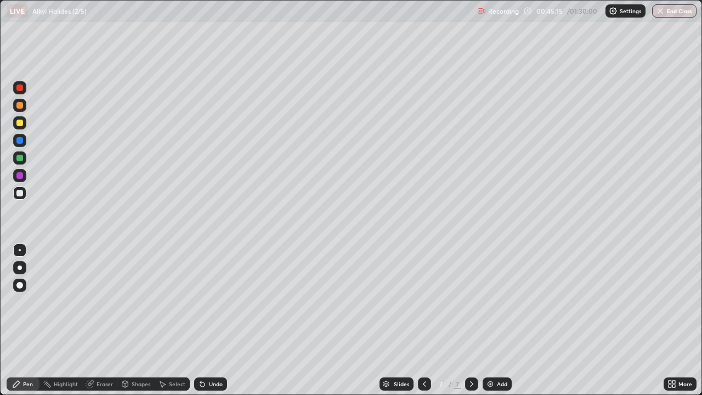
click at [129, 320] on div "Shapes" at bounding box center [135, 383] width 37 height 13
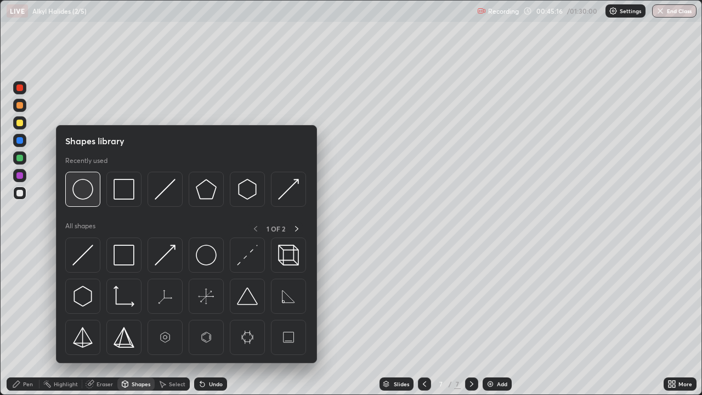
click at [89, 194] on img at bounding box center [82, 189] width 21 height 21
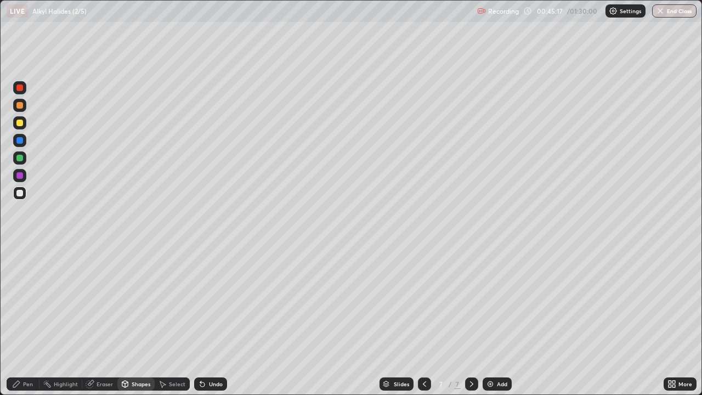
click at [21, 160] on div at bounding box center [19, 158] width 7 height 7
click at [28, 320] on div "Pen" at bounding box center [28, 383] width 10 height 5
click at [22, 193] on div at bounding box center [19, 193] width 7 height 7
click at [134, 320] on div "Shapes" at bounding box center [141, 383] width 19 height 5
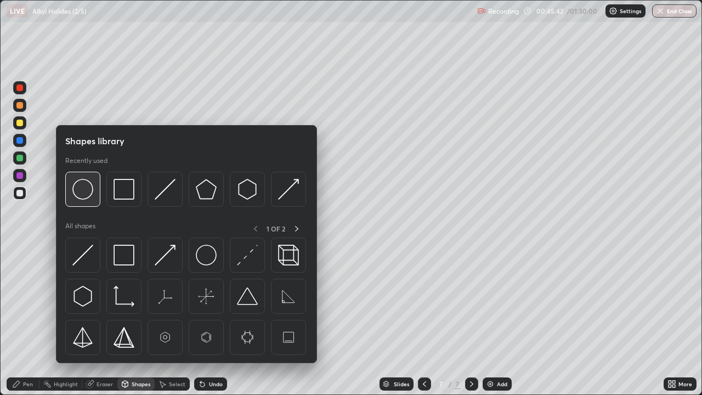
click at [88, 192] on img at bounding box center [82, 189] width 21 height 21
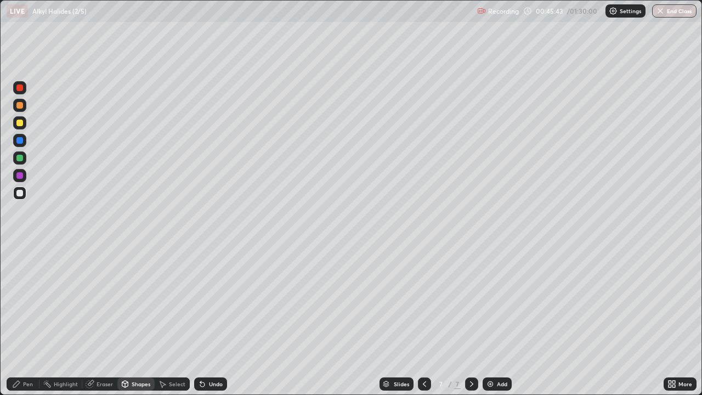
click at [21, 124] on div at bounding box center [19, 122] width 7 height 7
click at [25, 320] on div "Pen" at bounding box center [28, 383] width 10 height 5
click at [20, 193] on div at bounding box center [19, 193] width 7 height 7
click at [20, 90] on div at bounding box center [19, 87] width 7 height 7
click at [423, 320] on icon at bounding box center [424, 383] width 9 height 9
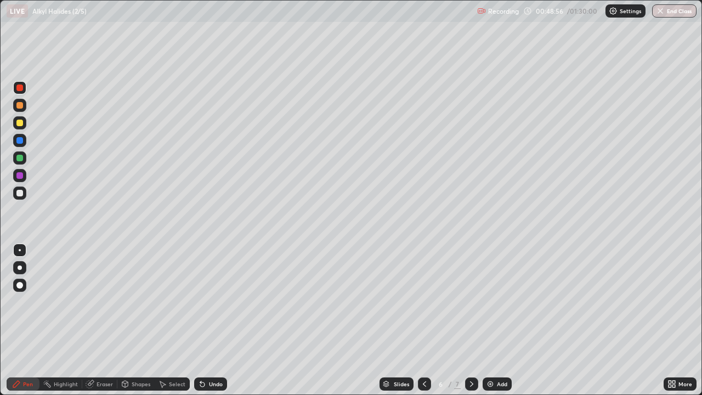
click at [177, 320] on div "Select" at bounding box center [177, 383] width 16 height 5
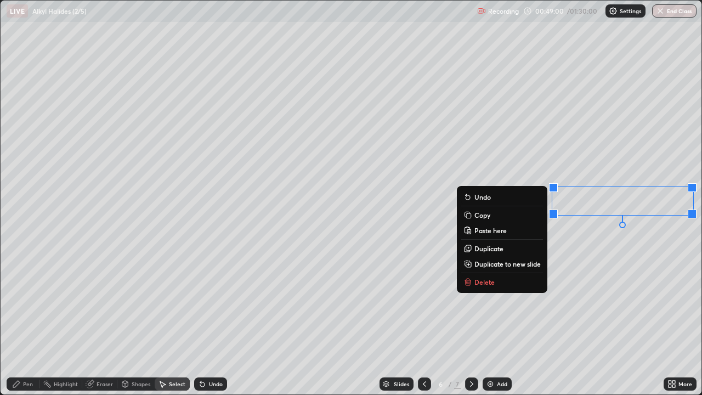
click at [474, 282] on p "Delete" at bounding box center [484, 281] width 20 height 9
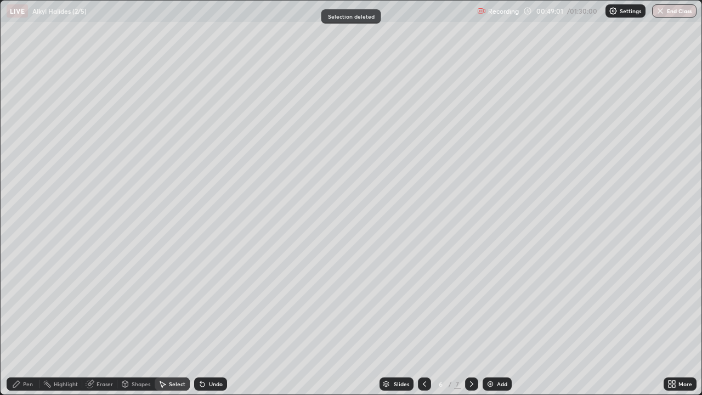
click at [30, 320] on div "Pen" at bounding box center [28, 383] width 10 height 5
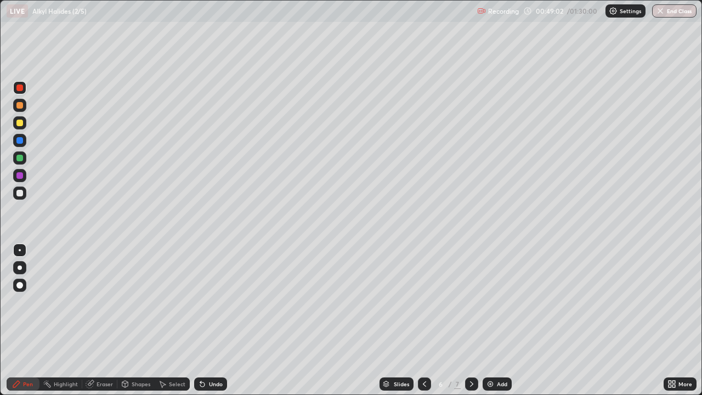
click at [24, 192] on div at bounding box center [19, 192] width 13 height 13
click at [104, 320] on div "Eraser" at bounding box center [104, 383] width 16 height 5
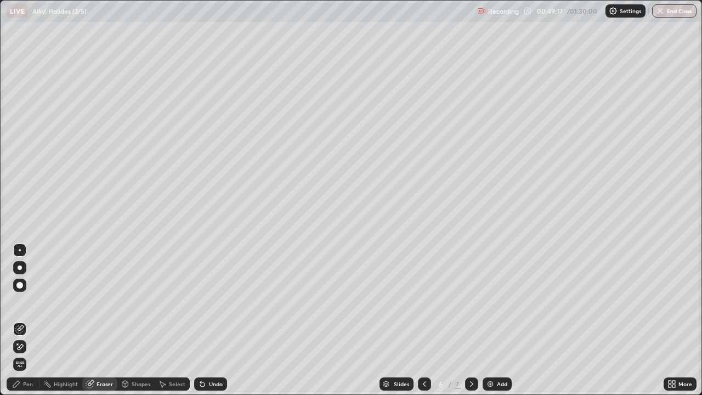
click at [22, 320] on div "Pen" at bounding box center [23, 383] width 33 height 13
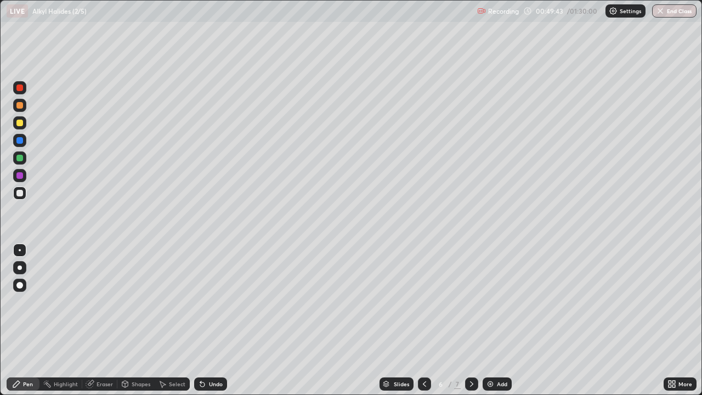
click at [19, 125] on div at bounding box center [19, 122] width 7 height 7
click at [428, 320] on div at bounding box center [424, 383] width 13 height 13
click at [473, 320] on icon at bounding box center [471, 383] width 9 height 9
click at [470, 320] on icon at bounding box center [471, 383] width 9 height 9
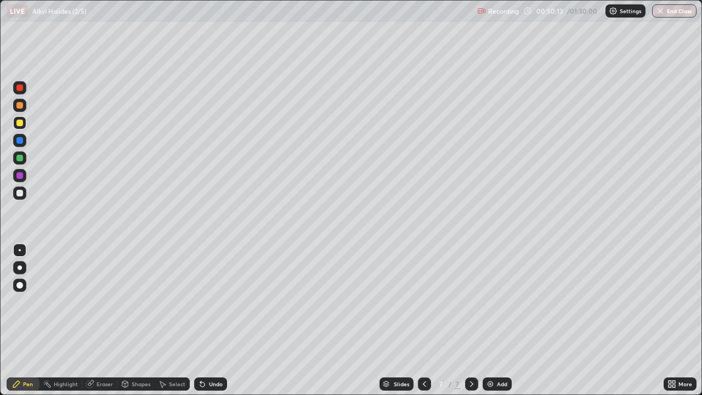
click at [428, 320] on div at bounding box center [424, 383] width 13 height 13
click at [18, 194] on div at bounding box center [19, 193] width 7 height 7
click at [22, 177] on div at bounding box center [19, 175] width 7 height 7
click at [22, 196] on div at bounding box center [19, 192] width 13 height 13
click at [471, 320] on icon at bounding box center [471, 383] width 9 height 9
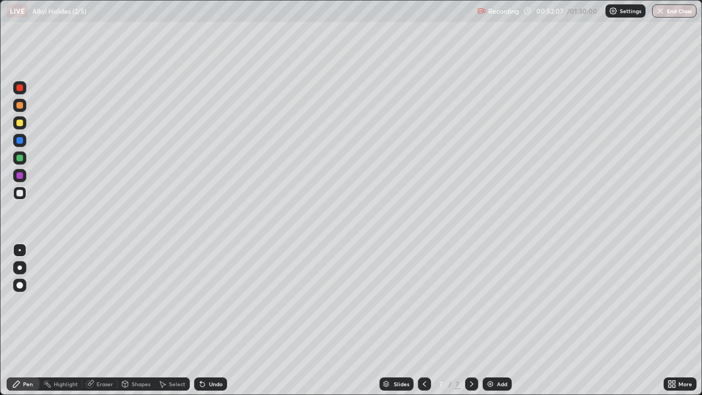
click at [173, 320] on div "Select" at bounding box center [177, 383] width 16 height 5
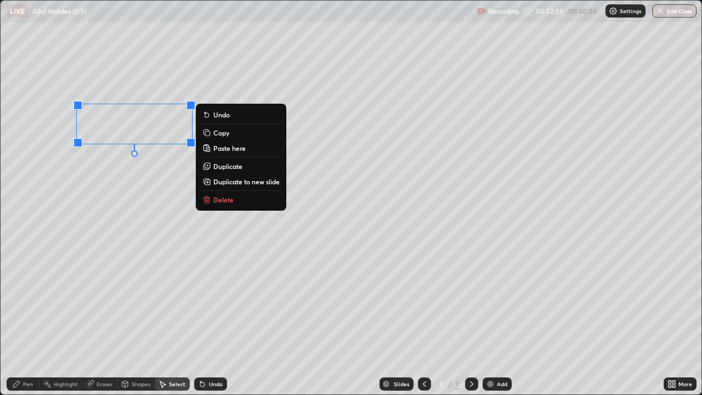
click at [212, 200] on button "Delete" at bounding box center [241, 199] width 82 height 13
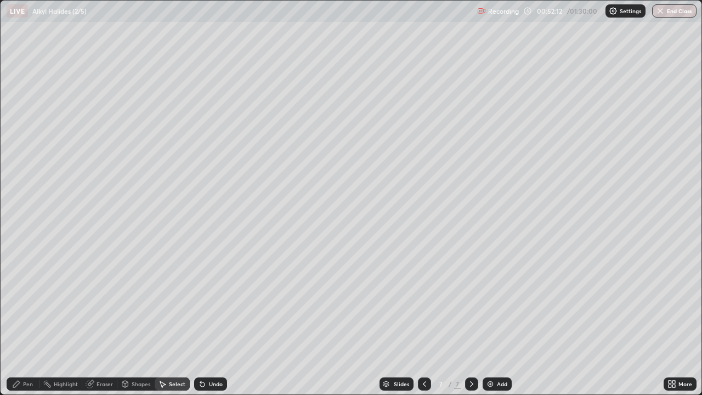
click at [169, 320] on div "Select" at bounding box center [177, 383] width 16 height 5
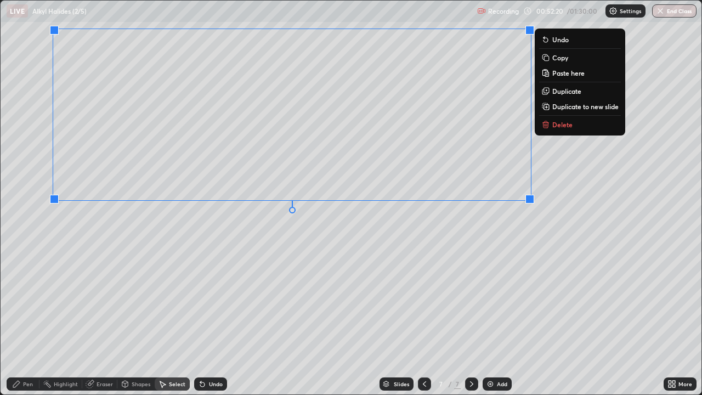
click at [30, 320] on div "Pen" at bounding box center [28, 383] width 10 height 5
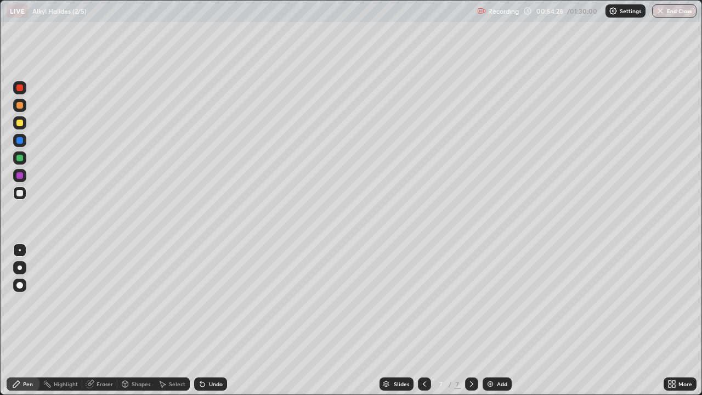
click at [97, 320] on div "Eraser" at bounding box center [104, 383] width 16 height 5
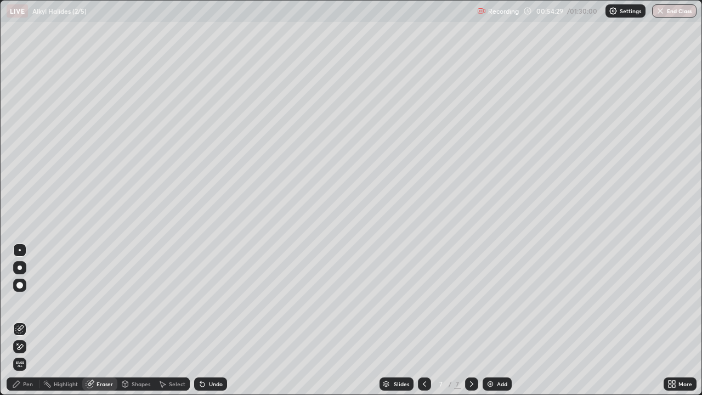
click at [29, 320] on div "Pen" at bounding box center [28, 383] width 10 height 5
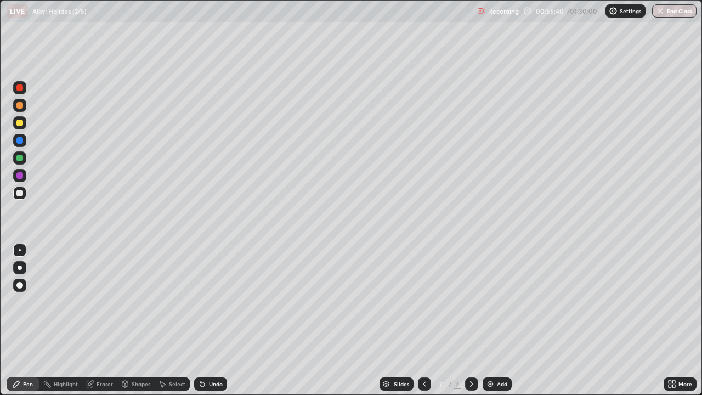
click at [21, 107] on div at bounding box center [19, 105] width 7 height 7
click at [20, 159] on div at bounding box center [19, 158] width 7 height 7
click at [21, 192] on div at bounding box center [19, 193] width 7 height 7
click at [200, 320] on icon at bounding box center [202, 384] width 4 height 4
click at [133, 320] on div "Shapes" at bounding box center [141, 383] width 19 height 5
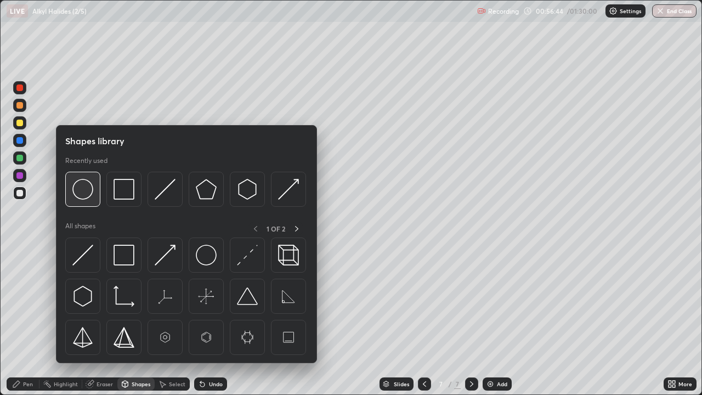
click at [79, 191] on img at bounding box center [82, 189] width 21 height 21
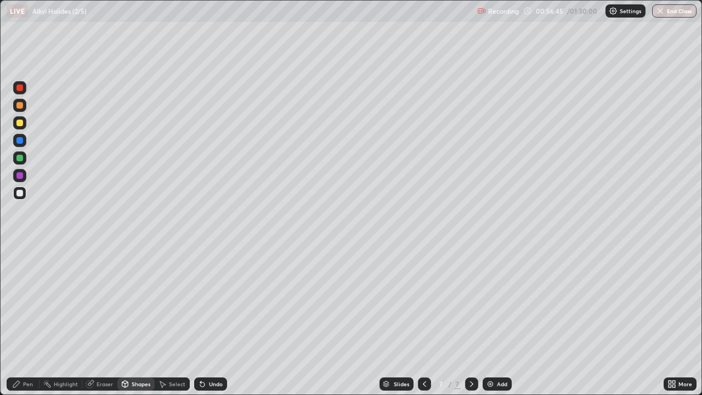
click at [18, 160] on div at bounding box center [19, 158] width 7 height 7
click at [27, 320] on div "Pen" at bounding box center [28, 383] width 10 height 5
click at [21, 89] on div at bounding box center [19, 87] width 7 height 7
click at [21, 157] on div at bounding box center [19, 158] width 7 height 7
click at [22, 193] on div at bounding box center [19, 193] width 7 height 7
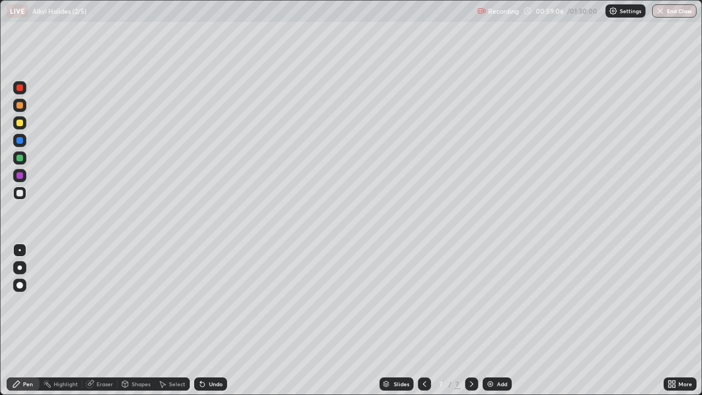
click at [178, 320] on div "Select" at bounding box center [177, 383] width 16 height 5
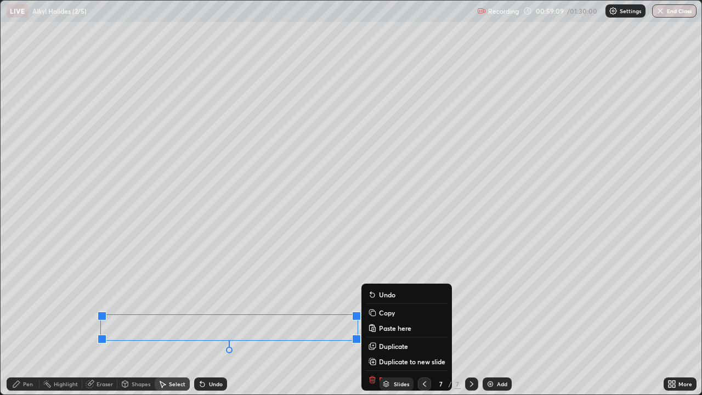
click at [371, 320] on div "Slides 7 / 7 Add" at bounding box center [445, 384] width 436 height 22
click at [104, 320] on div "Eraser" at bounding box center [99, 383] width 35 height 13
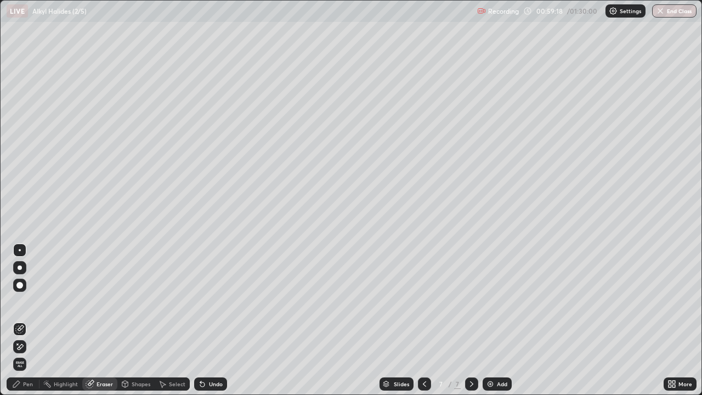
click at [31, 320] on div "Pen" at bounding box center [28, 383] width 10 height 5
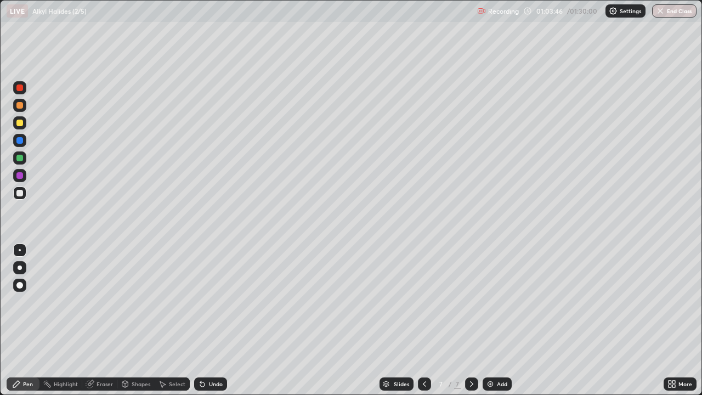
click at [143, 320] on div "Shapes" at bounding box center [141, 383] width 19 height 5
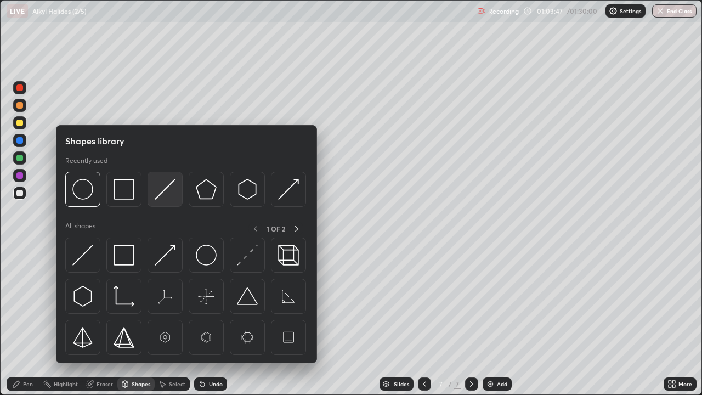
click at [164, 190] on img at bounding box center [165, 189] width 21 height 21
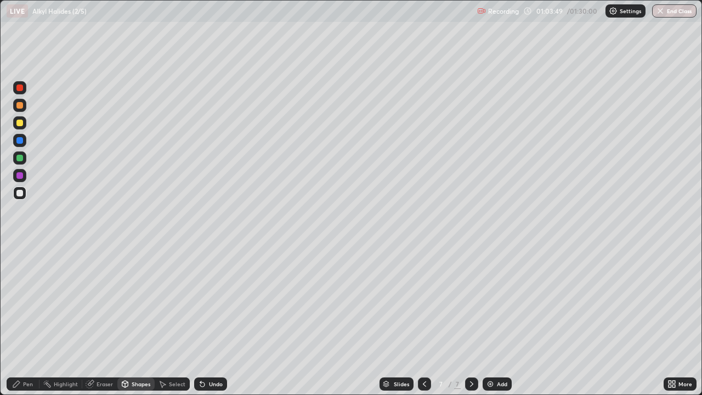
click at [25, 320] on div "Pen" at bounding box center [28, 383] width 10 height 5
click at [201, 320] on icon at bounding box center [202, 384] width 4 height 4
click at [203, 320] on icon at bounding box center [202, 383] width 9 height 9
click at [147, 320] on div "Shapes" at bounding box center [135, 383] width 37 height 13
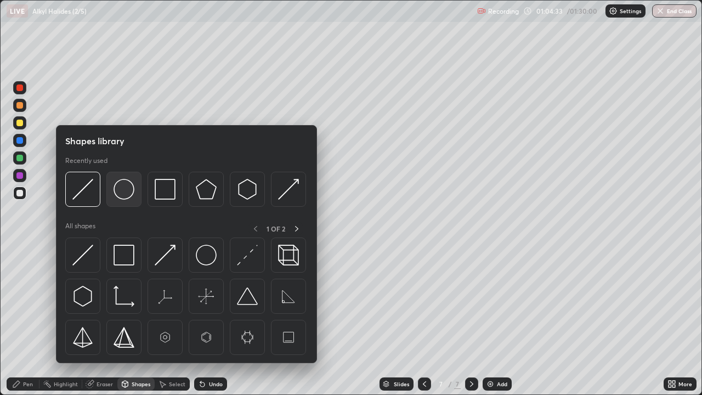
click at [133, 192] on img at bounding box center [123, 189] width 21 height 21
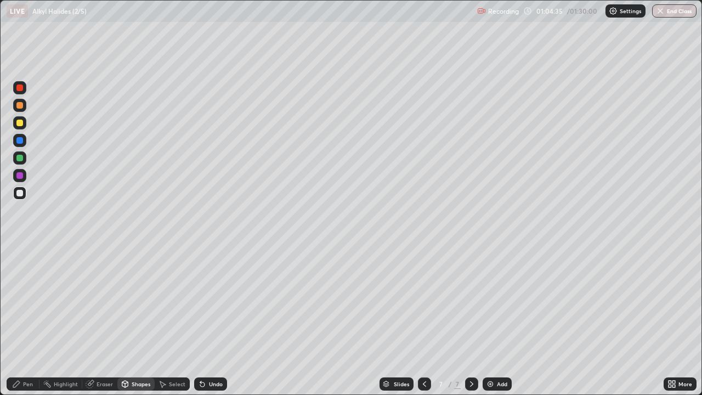
click at [24, 126] on div at bounding box center [19, 122] width 13 height 13
click at [32, 320] on div "Pen" at bounding box center [23, 383] width 33 height 13
click at [22, 160] on div at bounding box center [19, 158] width 7 height 7
click at [24, 123] on div at bounding box center [19, 122] width 13 height 13
click at [423, 320] on icon at bounding box center [424, 383] width 3 height 5
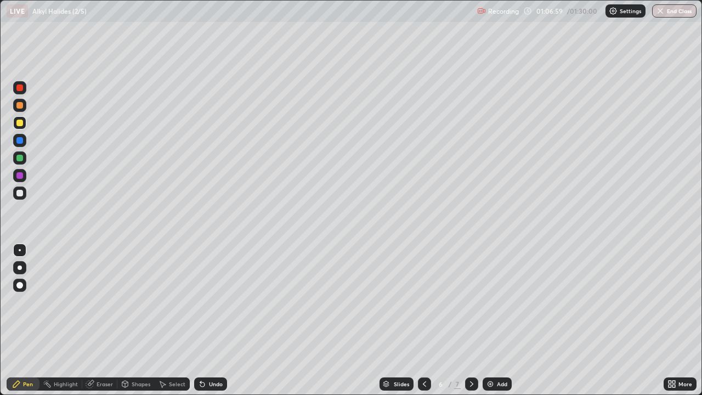
click at [470, 320] on icon at bounding box center [471, 383] width 9 height 9
click at [176, 320] on div "Select" at bounding box center [177, 383] width 16 height 5
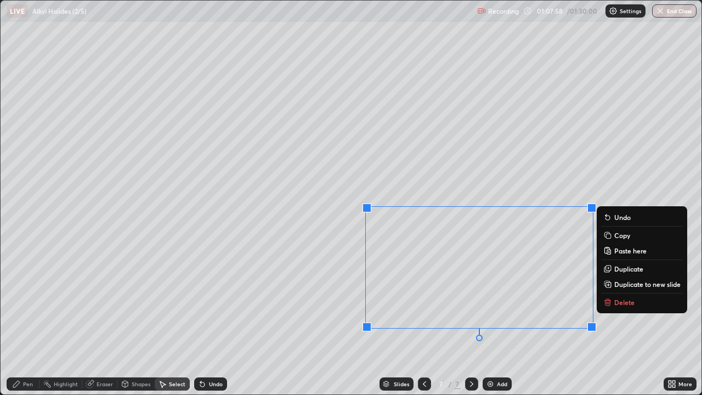
click at [618, 235] on p "Copy" at bounding box center [622, 235] width 16 height 9
click at [617, 299] on p "Delete" at bounding box center [624, 302] width 20 height 9
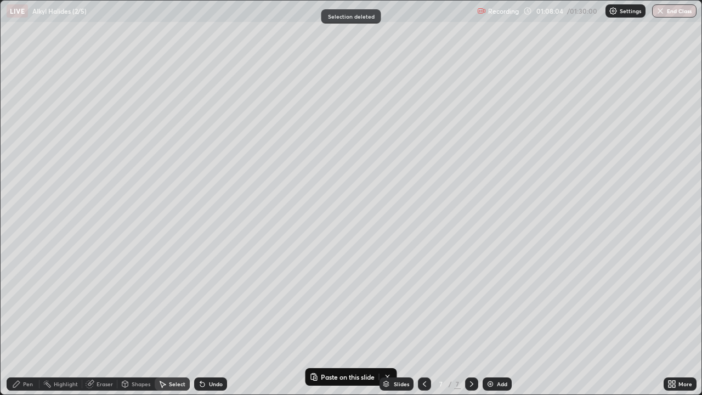
click at [30, 320] on div "Pen" at bounding box center [28, 383] width 10 height 5
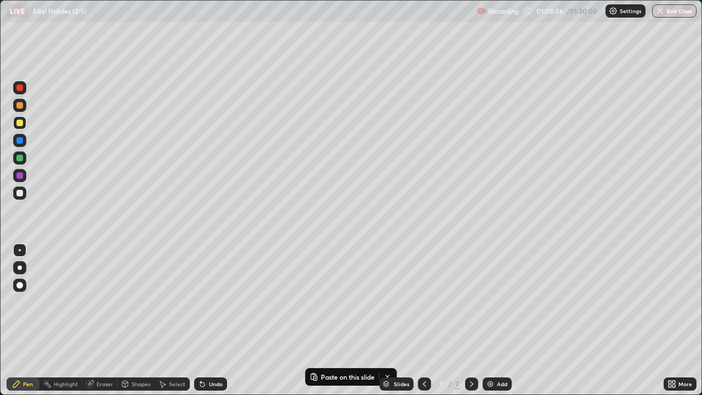
click at [24, 193] on div at bounding box center [19, 192] width 13 height 13
click at [488, 320] on img at bounding box center [490, 383] width 9 height 9
click at [21, 192] on div at bounding box center [19, 193] width 7 height 7
click at [318, 320] on div "Slides 8 / 8 Add" at bounding box center [445, 384] width 436 height 22
click at [346, 320] on button "Paste on this slide" at bounding box center [342, 376] width 69 height 13
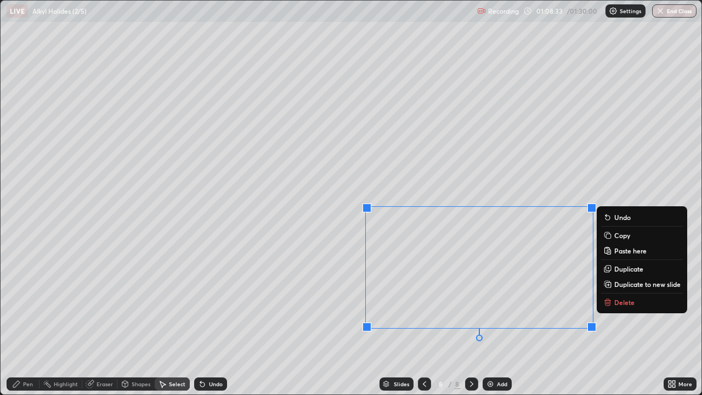
click at [621, 301] on p "Delete" at bounding box center [624, 302] width 20 height 9
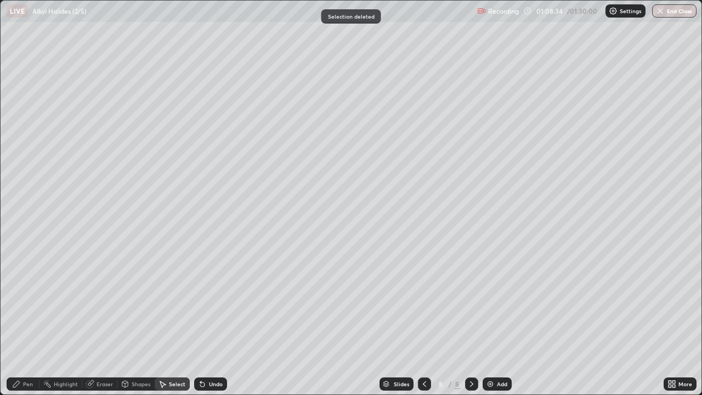
click at [29, 320] on div "Pen" at bounding box center [28, 383] width 10 height 5
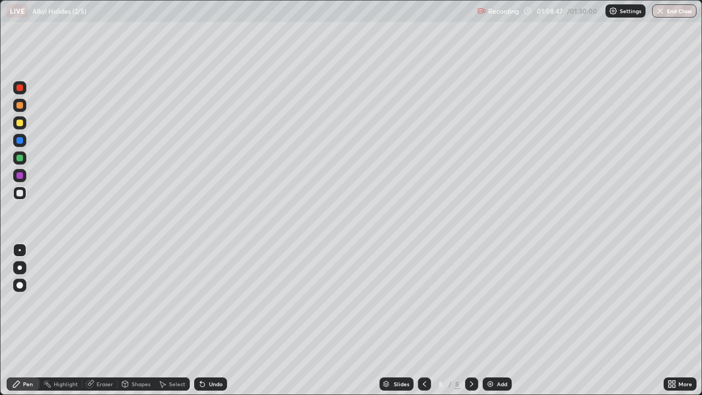
click at [96, 320] on div "Eraser" at bounding box center [104, 383] width 16 height 5
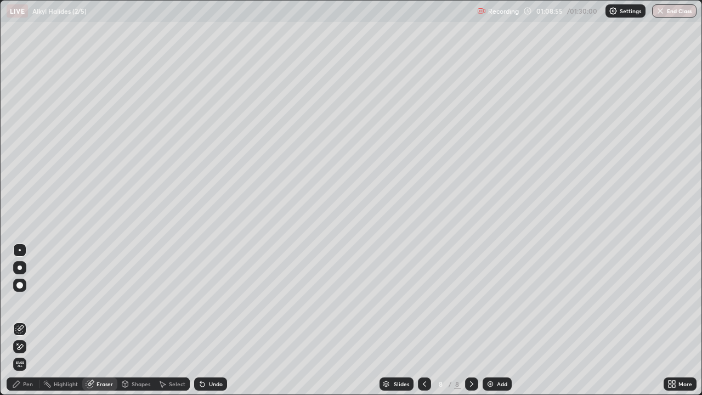
click at [26, 320] on div "Pen" at bounding box center [28, 383] width 10 height 5
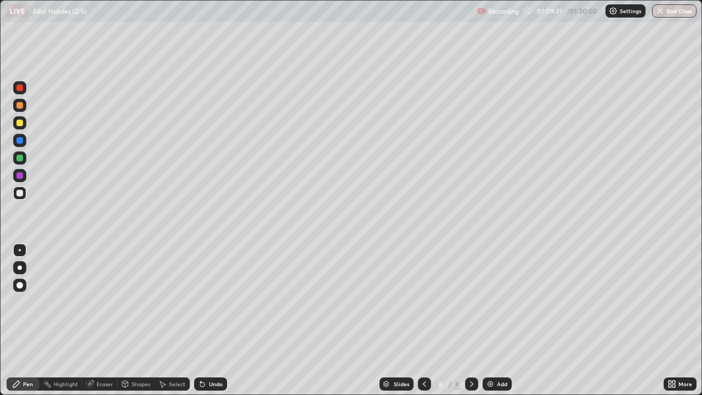
click at [169, 320] on div "Select" at bounding box center [177, 383] width 16 height 5
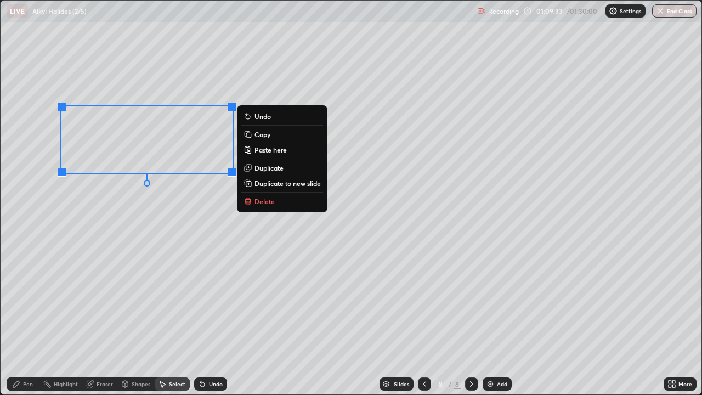
click at [256, 201] on p "Delete" at bounding box center [264, 201] width 20 height 9
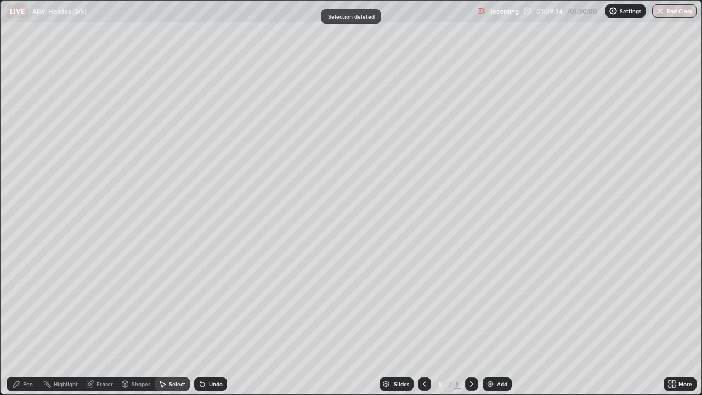
click at [27, 320] on div "Pen" at bounding box center [28, 383] width 10 height 5
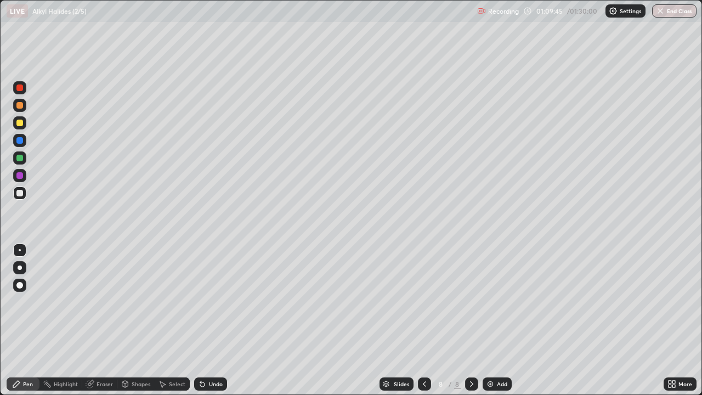
click at [20, 88] on div at bounding box center [19, 87] width 7 height 7
click at [21, 192] on div at bounding box center [19, 193] width 7 height 7
click at [138, 320] on div "Shapes" at bounding box center [141, 383] width 19 height 5
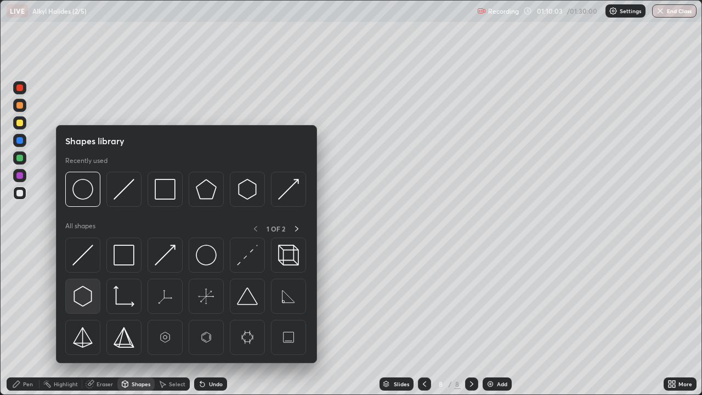
click at [83, 299] on img at bounding box center [82, 296] width 21 height 21
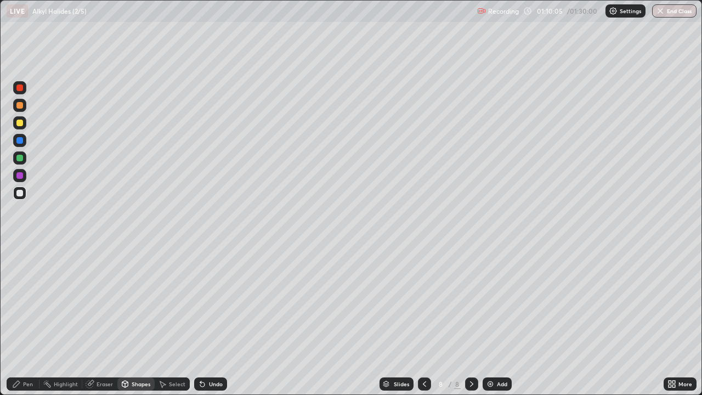
click at [136, 320] on div "Shapes" at bounding box center [141, 383] width 19 height 5
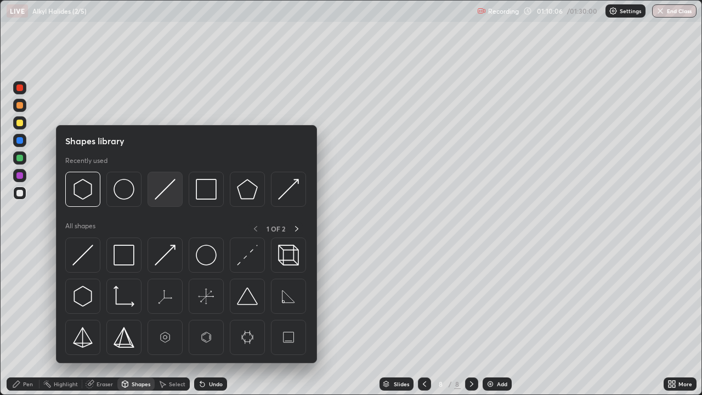
click at [161, 195] on img at bounding box center [165, 189] width 21 height 21
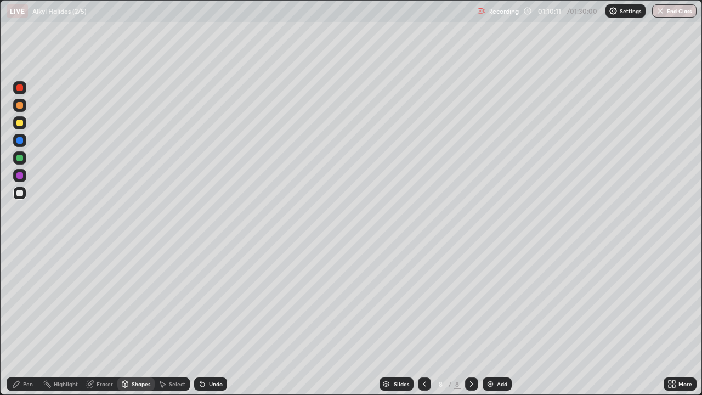
click at [166, 320] on div "Select" at bounding box center [172, 383] width 35 height 13
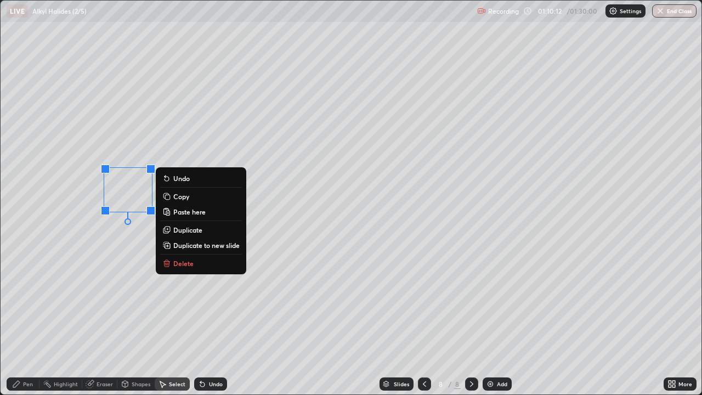
click at [172, 195] on button "Copy" at bounding box center [201, 196] width 82 height 13
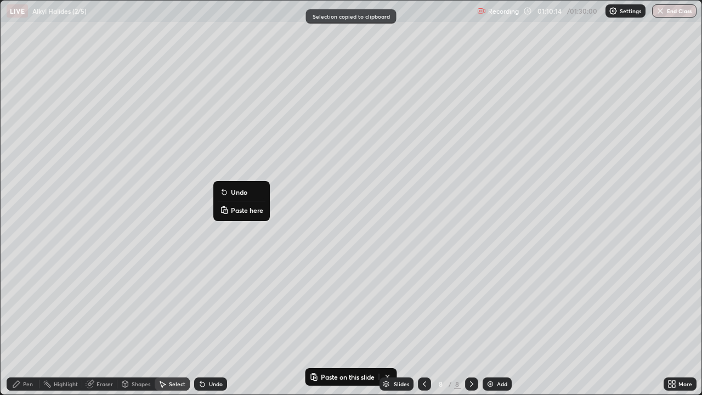
click at [230, 209] on button "Paste here" at bounding box center [242, 209] width 48 height 13
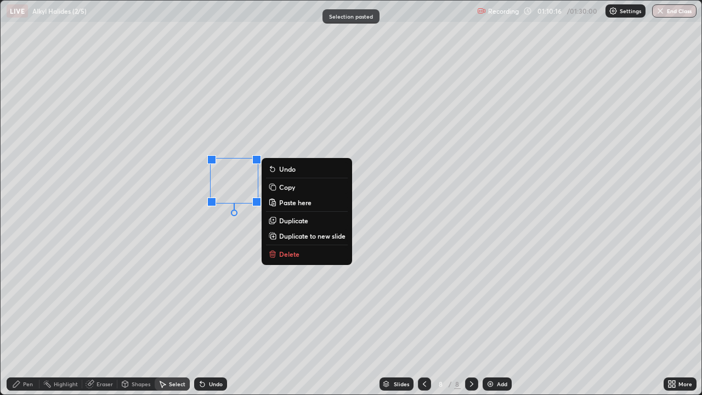
click at [28, 320] on div "Pen" at bounding box center [28, 383] width 10 height 5
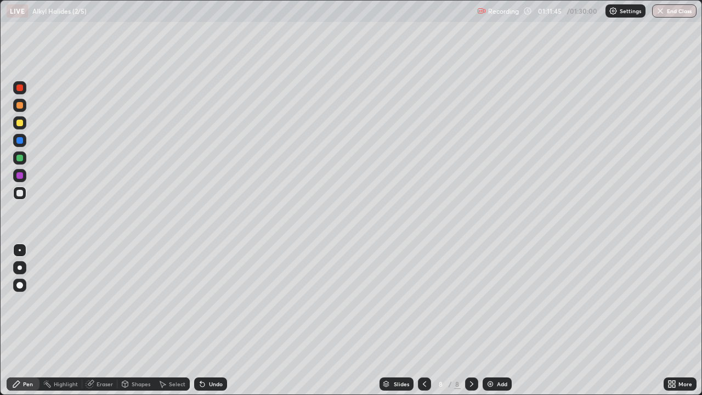
click at [20, 176] on div at bounding box center [19, 175] width 7 height 7
click at [22, 194] on div at bounding box center [19, 193] width 7 height 7
click at [19, 174] on div at bounding box center [19, 175] width 7 height 7
click at [206, 320] on div "Undo" at bounding box center [210, 383] width 33 height 13
click at [20, 106] on div at bounding box center [19, 105] width 7 height 7
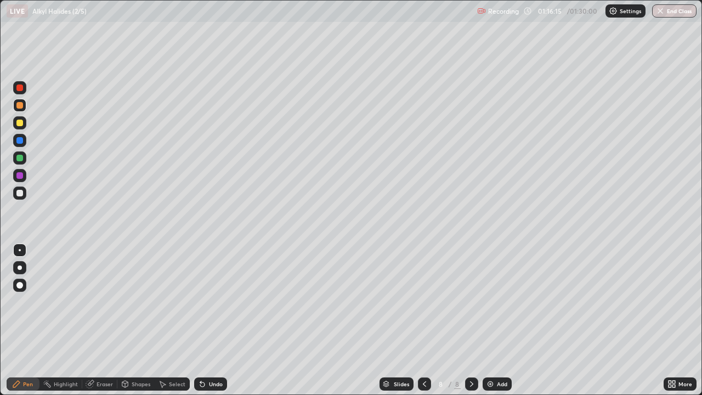
click at [21, 89] on div at bounding box center [19, 87] width 7 height 7
click at [20, 158] on div at bounding box center [19, 158] width 7 height 7
click at [21, 120] on div at bounding box center [19, 122] width 7 height 7
click at [488, 320] on img at bounding box center [490, 383] width 9 height 9
click at [21, 194] on div at bounding box center [19, 193] width 7 height 7
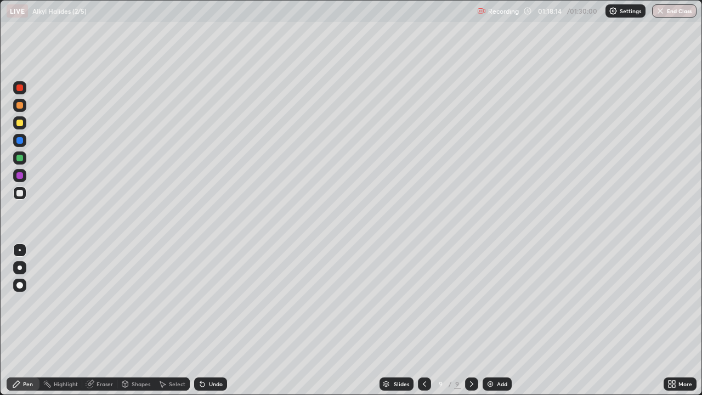
click at [200, 320] on icon at bounding box center [202, 384] width 4 height 4
click at [201, 320] on icon at bounding box center [202, 384] width 4 height 4
click at [198, 320] on div "Undo" at bounding box center [210, 383] width 33 height 13
click at [136, 320] on div "Shapes" at bounding box center [141, 383] width 19 height 5
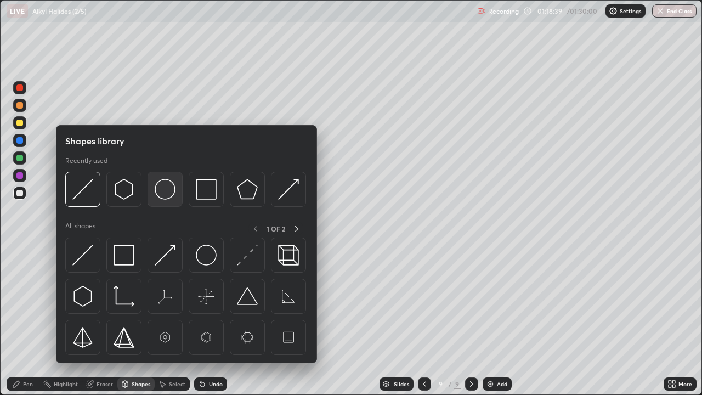
click at [160, 192] on img at bounding box center [165, 189] width 21 height 21
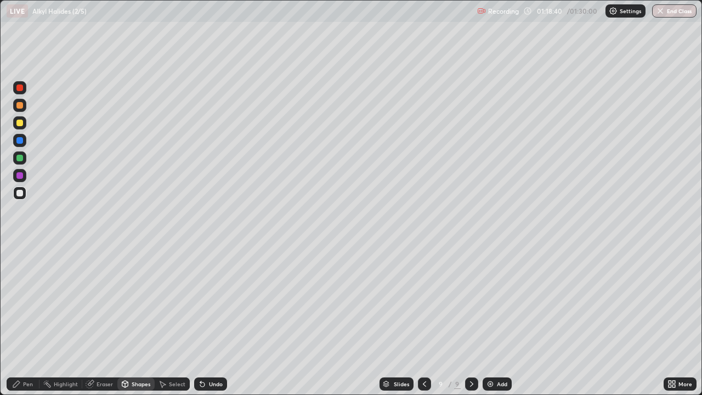
click at [19, 123] on div at bounding box center [19, 122] width 7 height 7
click at [134, 320] on div "Shapes" at bounding box center [141, 383] width 19 height 5
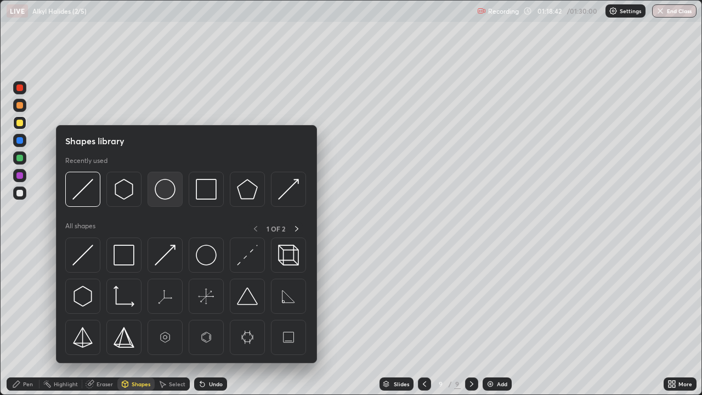
click at [162, 192] on img at bounding box center [165, 189] width 21 height 21
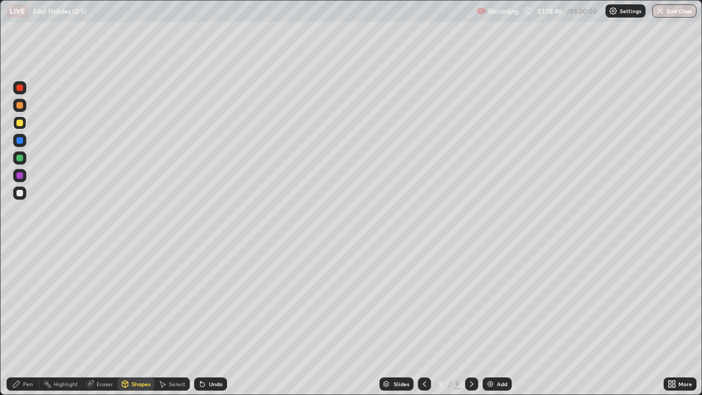
click at [18, 89] on div at bounding box center [19, 87] width 7 height 7
click at [26, 320] on div "Pen" at bounding box center [28, 383] width 10 height 5
click at [16, 190] on div at bounding box center [19, 192] width 13 height 13
click at [100, 320] on div "Eraser" at bounding box center [104, 383] width 16 height 5
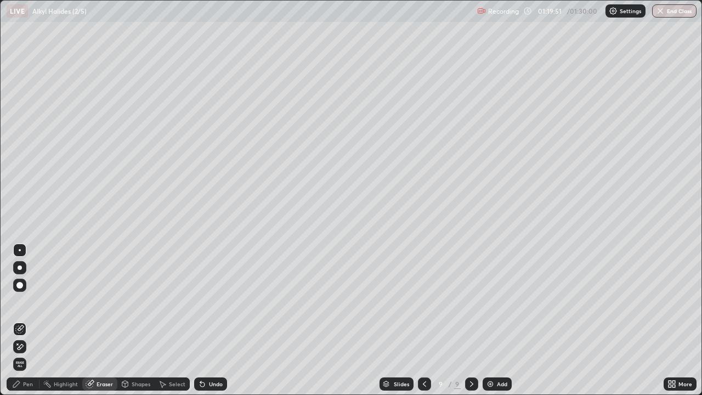
click at [25, 320] on div "Pen" at bounding box center [28, 383] width 10 height 5
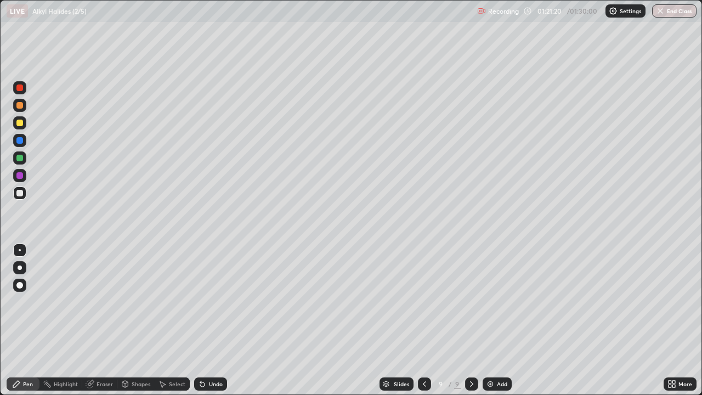
click at [201, 320] on icon at bounding box center [202, 384] width 4 height 4
click at [138, 320] on div "Shapes" at bounding box center [141, 383] width 19 height 5
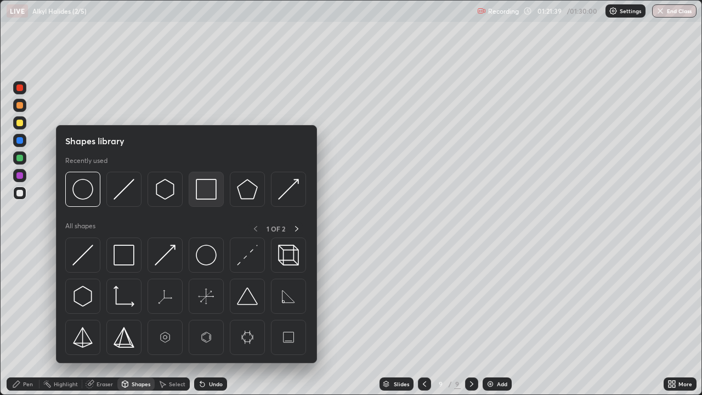
click at [201, 193] on img at bounding box center [206, 189] width 21 height 21
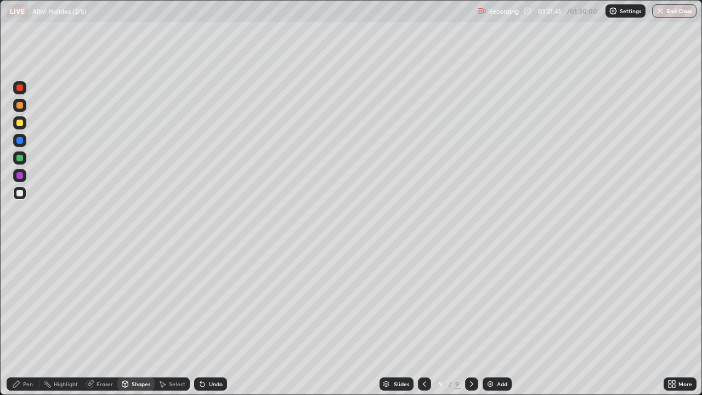
click at [20, 89] on div at bounding box center [19, 87] width 7 height 7
click at [29, 320] on div "Pen" at bounding box center [28, 383] width 10 height 5
click at [21, 106] on div at bounding box center [19, 105] width 7 height 7
click at [201, 320] on icon at bounding box center [202, 384] width 4 height 4
click at [198, 320] on icon at bounding box center [202, 383] width 9 height 9
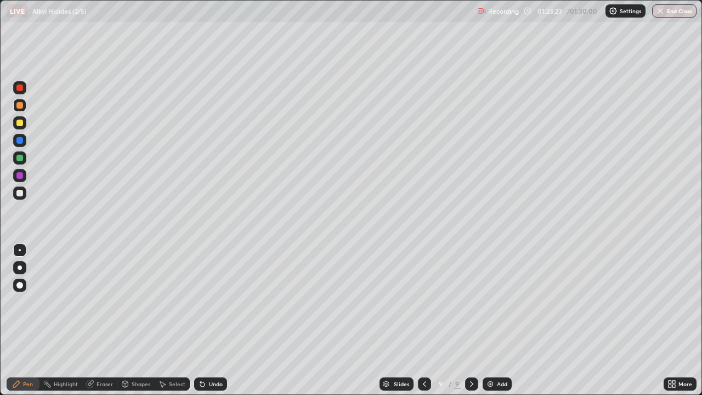
click at [19, 193] on div at bounding box center [19, 193] width 7 height 7
click at [97, 320] on div "Eraser" at bounding box center [104, 383] width 16 height 5
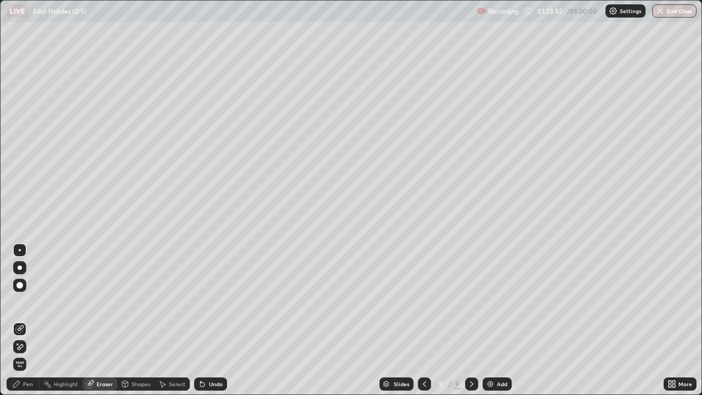
click at [169, 320] on div "Select" at bounding box center [177, 383] width 16 height 5
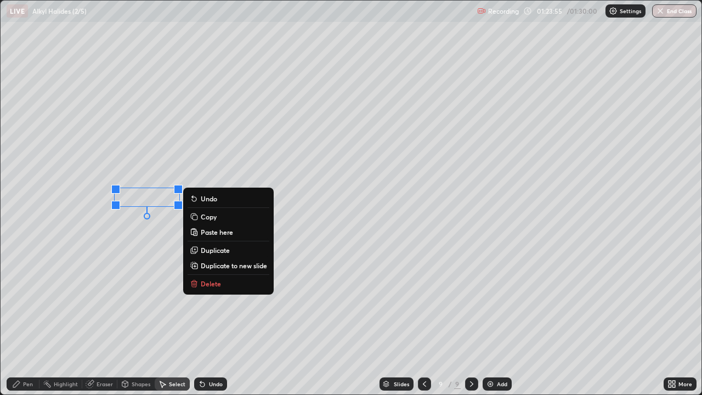
click at [109, 320] on div "0 ° Undo Copy Paste here Duplicate Duplicate to new slide Delete" at bounding box center [351, 198] width 701 height 394
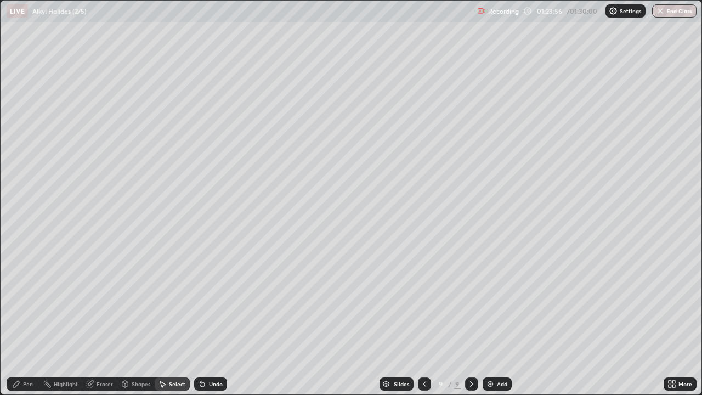
click at [140, 320] on div "Shapes" at bounding box center [141, 383] width 19 height 5
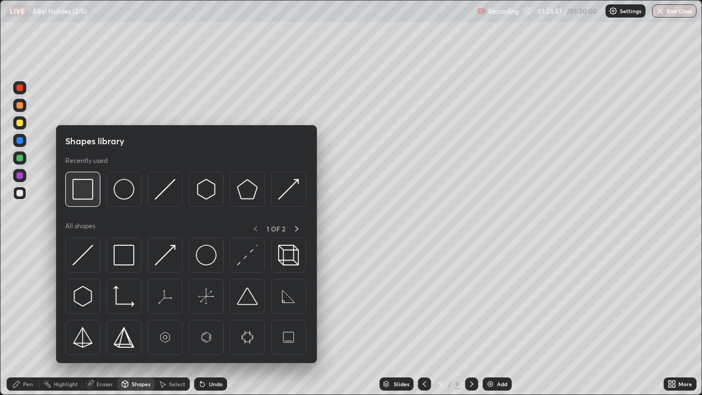
click at [82, 195] on img at bounding box center [82, 189] width 21 height 21
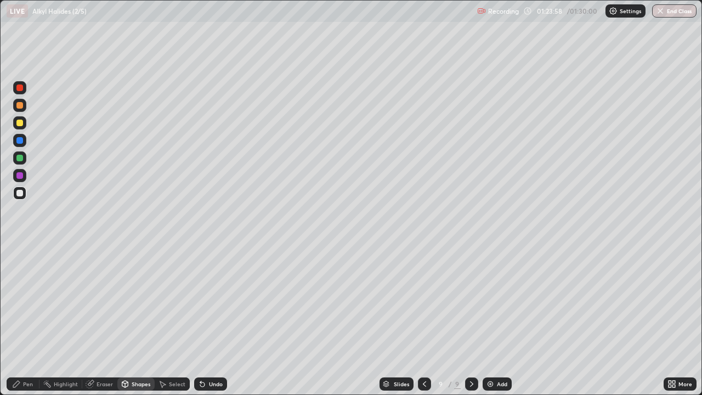
click at [21, 177] on div at bounding box center [19, 175] width 7 height 7
click at [177, 320] on div "Select" at bounding box center [177, 383] width 16 height 5
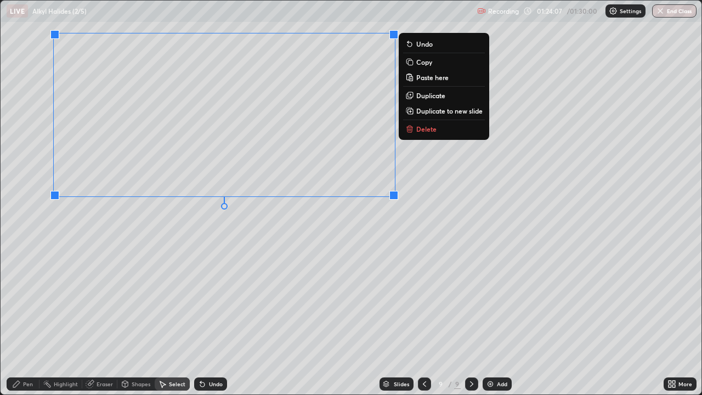
click at [28, 320] on div "Pen" at bounding box center [23, 383] width 33 height 13
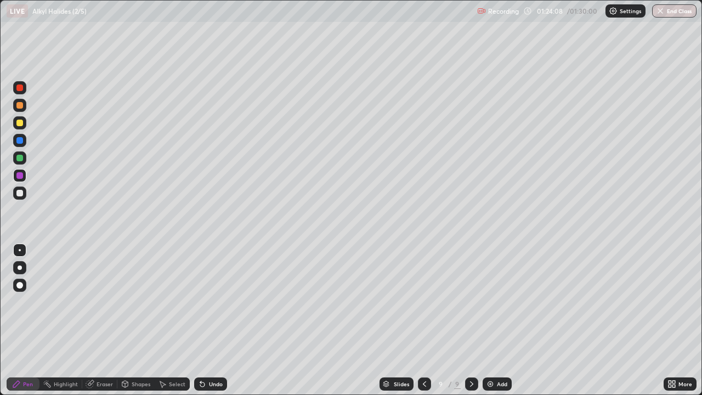
click at [21, 194] on div at bounding box center [19, 193] width 7 height 7
click at [136, 320] on div "Shapes" at bounding box center [141, 383] width 19 height 5
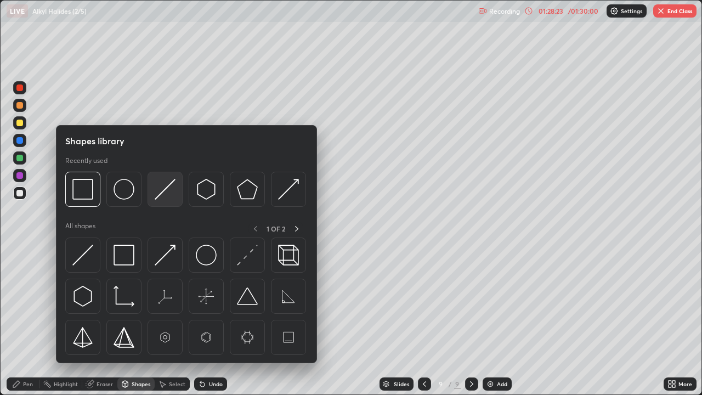
click at [158, 193] on img at bounding box center [165, 189] width 21 height 21
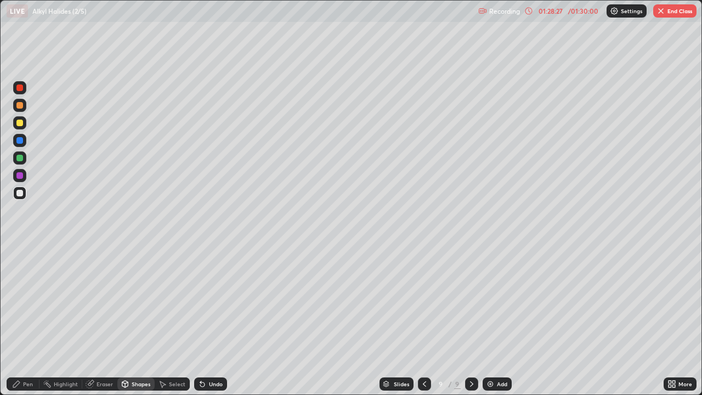
click at [30, 320] on div "Pen" at bounding box center [28, 383] width 10 height 5
click at [202, 320] on icon at bounding box center [202, 384] width 4 height 4
click at [201, 320] on icon at bounding box center [202, 384] width 4 height 4
click at [210, 320] on div "Undo" at bounding box center [216, 383] width 14 height 5
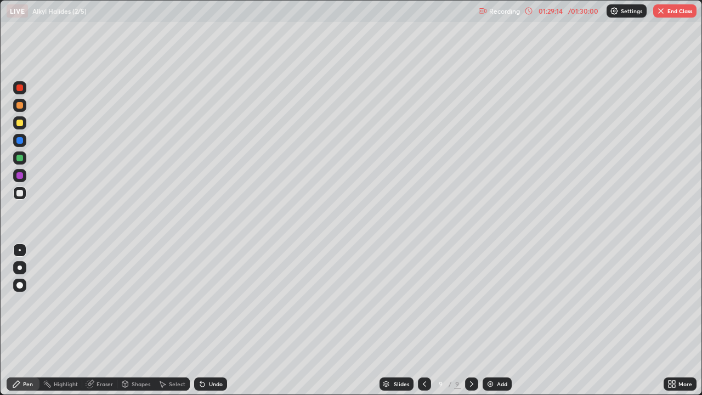
click at [211, 320] on div "Undo" at bounding box center [216, 383] width 14 height 5
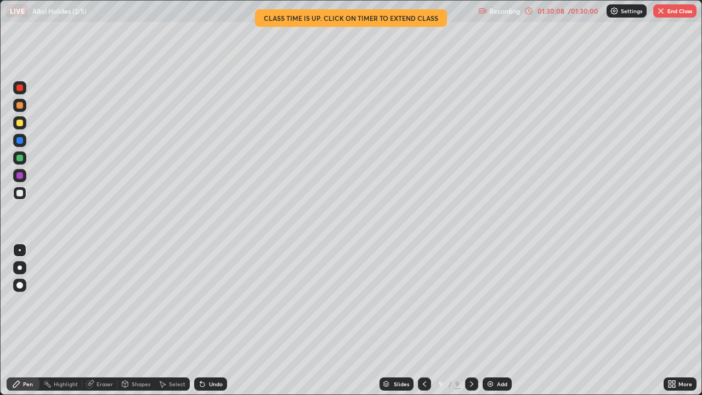
click at [209, 320] on div "Undo" at bounding box center [216, 383] width 14 height 5
click at [528, 12] on icon at bounding box center [528, 11] width 9 height 9
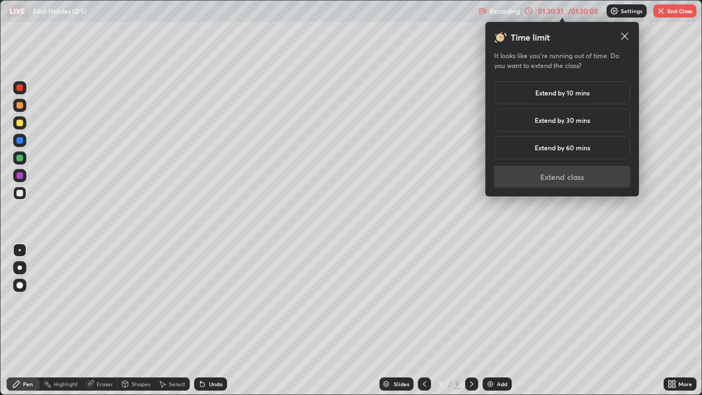
click at [542, 92] on h5 "Extend by 10 mins" at bounding box center [562, 93] width 54 height 10
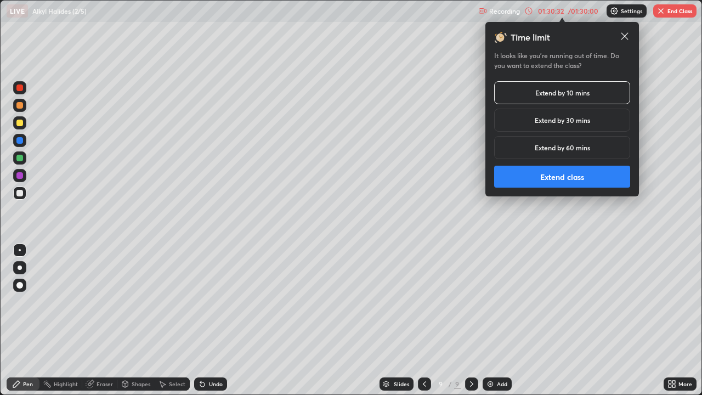
click at [553, 175] on button "Extend class" at bounding box center [562, 177] width 136 height 22
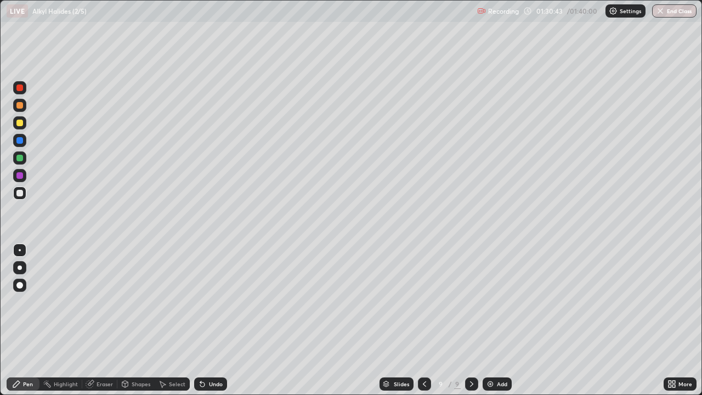
click at [183, 320] on div "Select" at bounding box center [177, 383] width 16 height 5
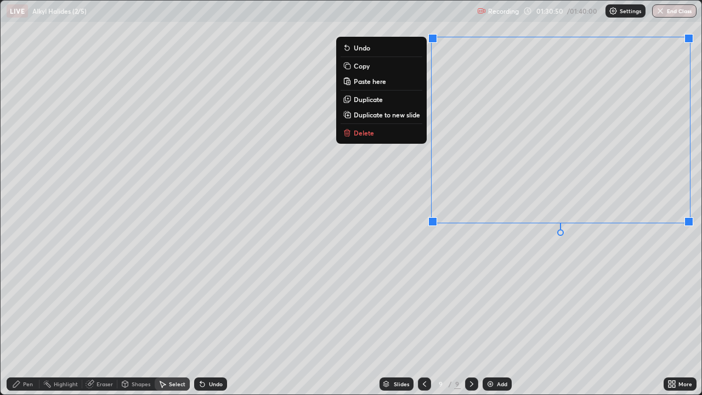
click at [23, 320] on div "Pen" at bounding box center [28, 383] width 10 height 5
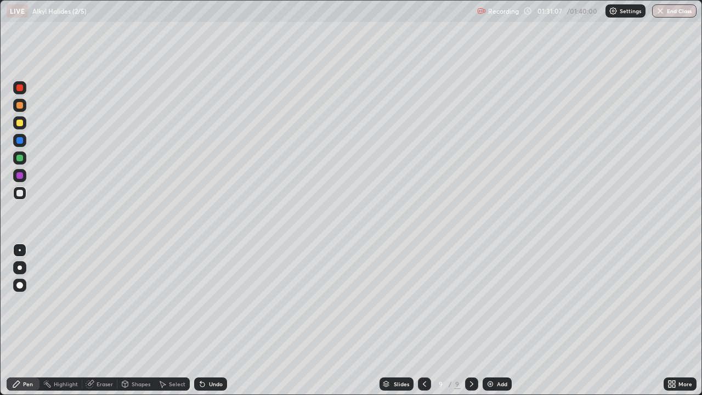
click at [201, 320] on icon at bounding box center [202, 384] width 4 height 4
click at [21, 122] on div at bounding box center [19, 122] width 7 height 7
click at [21, 158] on div at bounding box center [19, 158] width 7 height 7
click at [101, 320] on div "Eraser" at bounding box center [104, 383] width 16 height 5
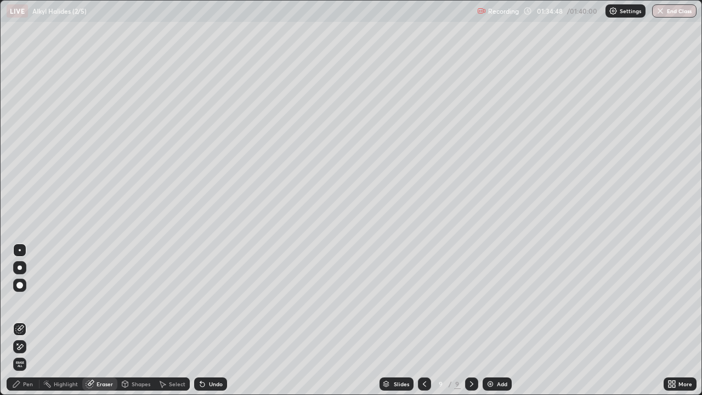
click at [33, 320] on div "Pen" at bounding box center [23, 383] width 33 height 13
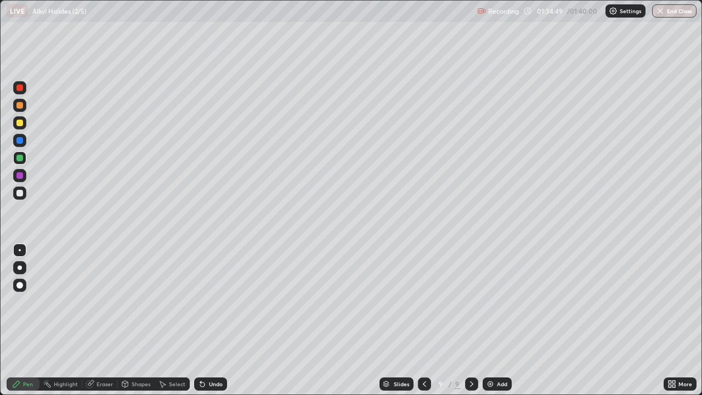
click at [25, 191] on div at bounding box center [19, 192] width 13 height 13
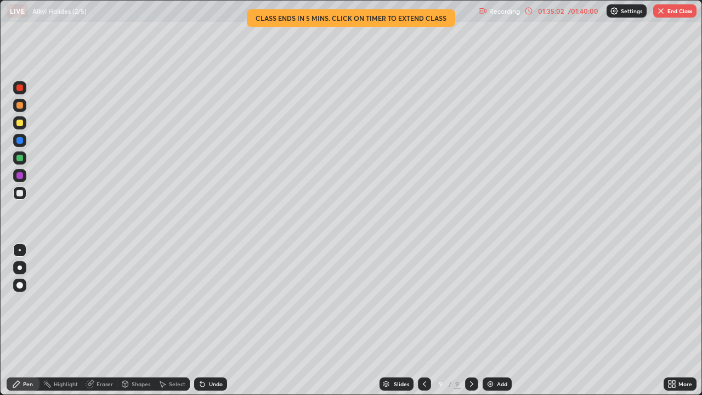
click at [19, 88] on div at bounding box center [19, 87] width 7 height 7
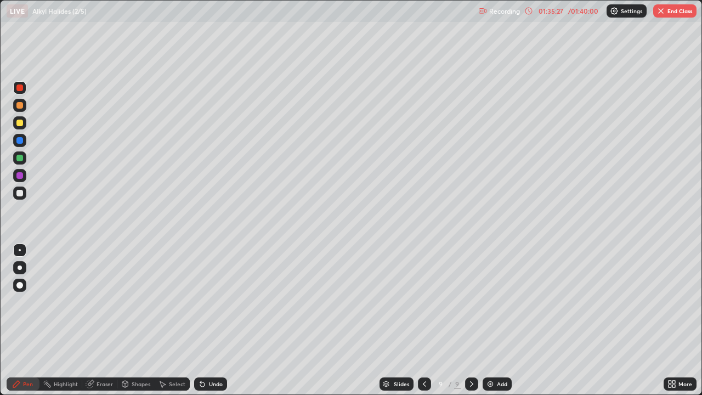
click at [140, 320] on div "Shapes" at bounding box center [141, 383] width 19 height 5
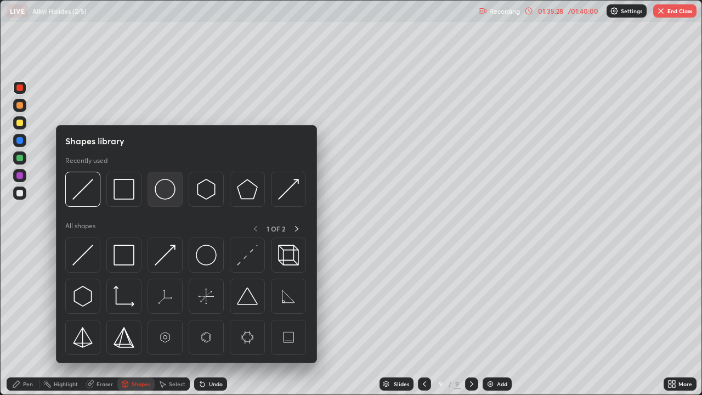
click at [158, 195] on img at bounding box center [165, 189] width 21 height 21
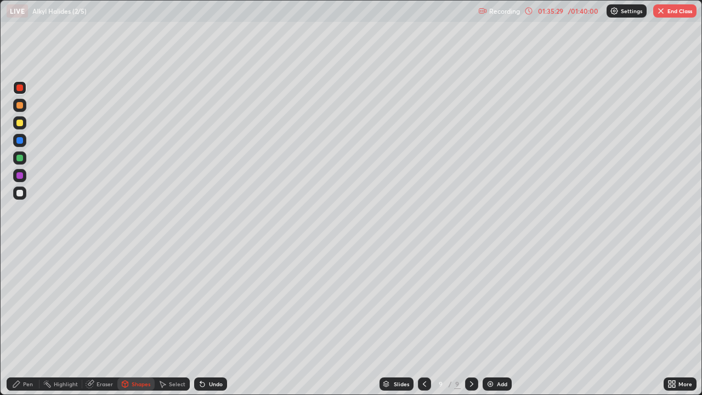
click at [19, 143] on div at bounding box center [19, 140] width 7 height 7
click at [143, 320] on div "Shapes" at bounding box center [141, 383] width 19 height 5
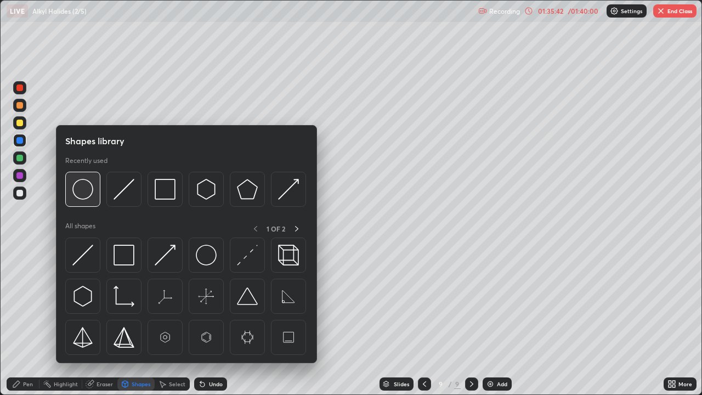
click at [92, 191] on img at bounding box center [82, 189] width 21 height 21
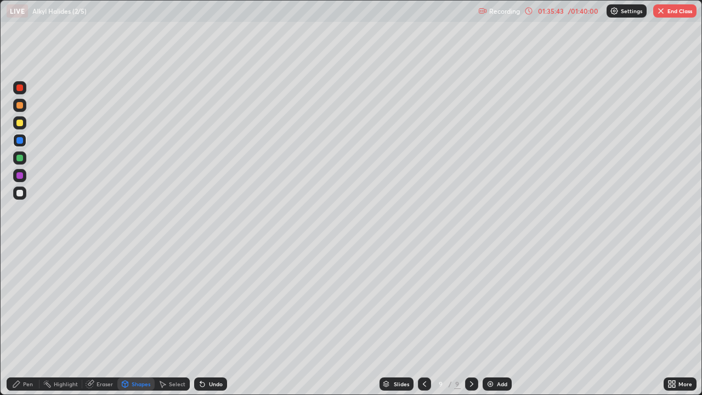
click at [20, 106] on div at bounding box center [19, 105] width 7 height 7
click at [26, 320] on div "Pen" at bounding box center [28, 383] width 10 height 5
click at [21, 176] on div at bounding box center [19, 175] width 7 height 7
click at [22, 158] on div at bounding box center [19, 158] width 7 height 7
click at [144, 320] on div "Shapes" at bounding box center [141, 383] width 19 height 5
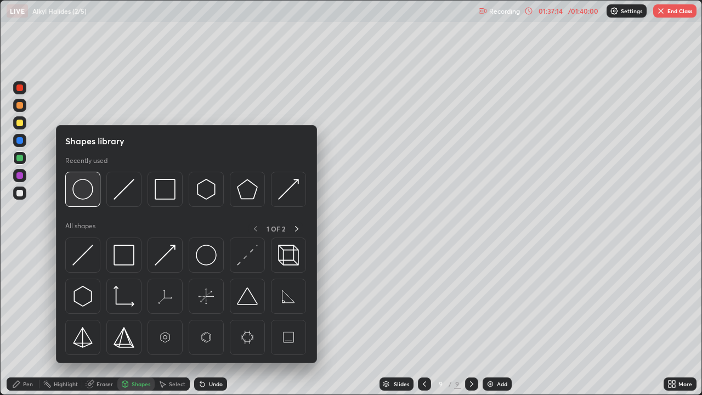
click at [88, 193] on img at bounding box center [82, 189] width 21 height 21
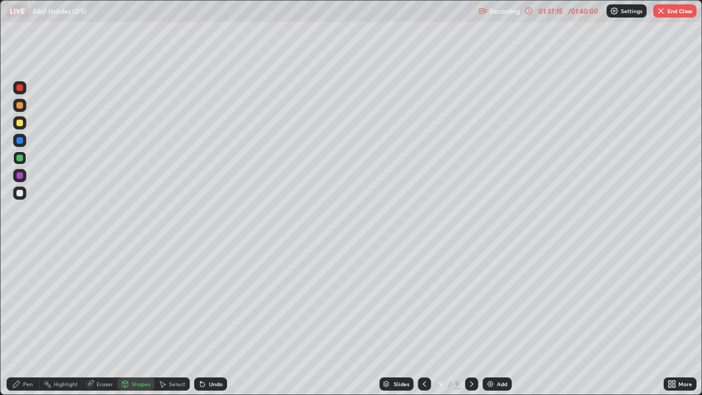
click at [20, 105] on div at bounding box center [19, 105] width 7 height 7
click at [26, 320] on div "Pen" at bounding box center [28, 383] width 10 height 5
click at [682, 12] on button "End Class" at bounding box center [674, 10] width 43 height 13
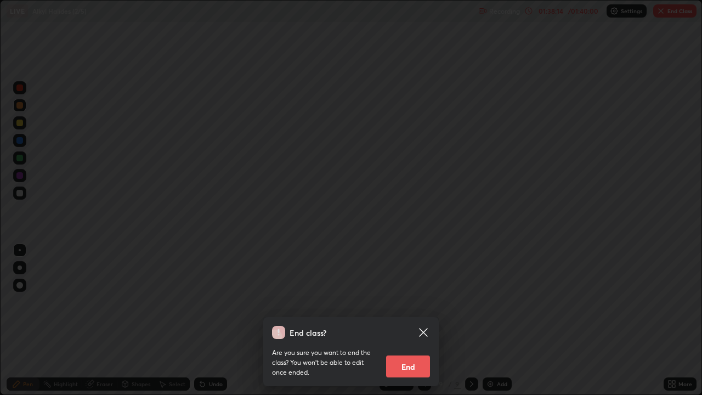
click at [413, 320] on button "End" at bounding box center [408, 366] width 44 height 22
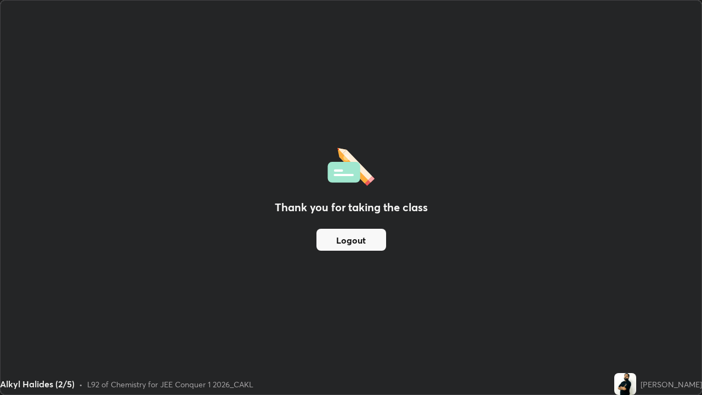
click at [138, 302] on div "Thank you for taking the class Logout" at bounding box center [351, 198] width 701 height 394
click at [354, 233] on button "Logout" at bounding box center [351, 240] width 70 height 22
click at [353, 244] on button "Logout" at bounding box center [351, 240] width 70 height 22
